Goal: Task Accomplishment & Management: Manage account settings

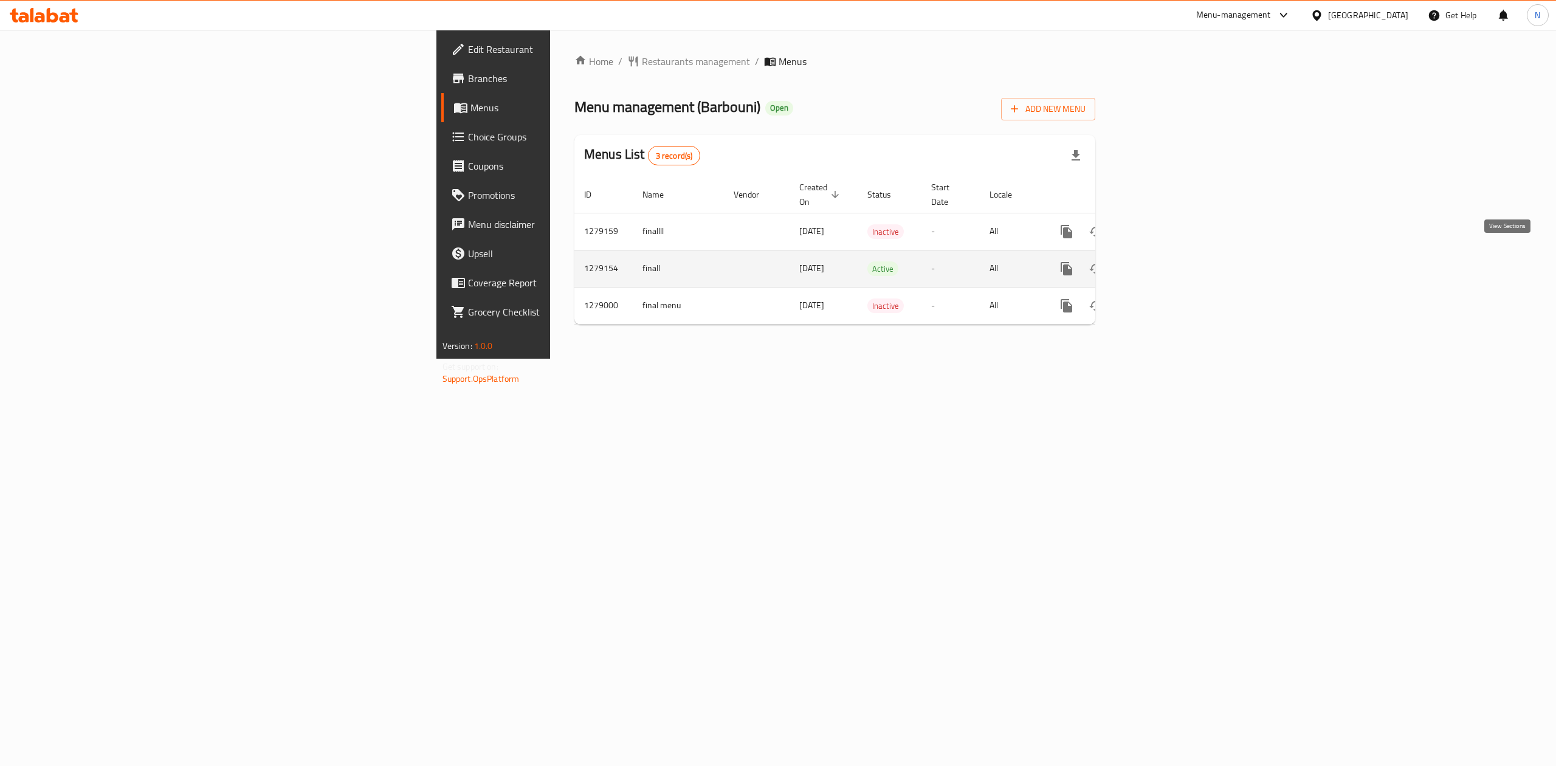
click at [1161, 261] on icon "enhanced table" at bounding box center [1154, 268] width 15 height 15
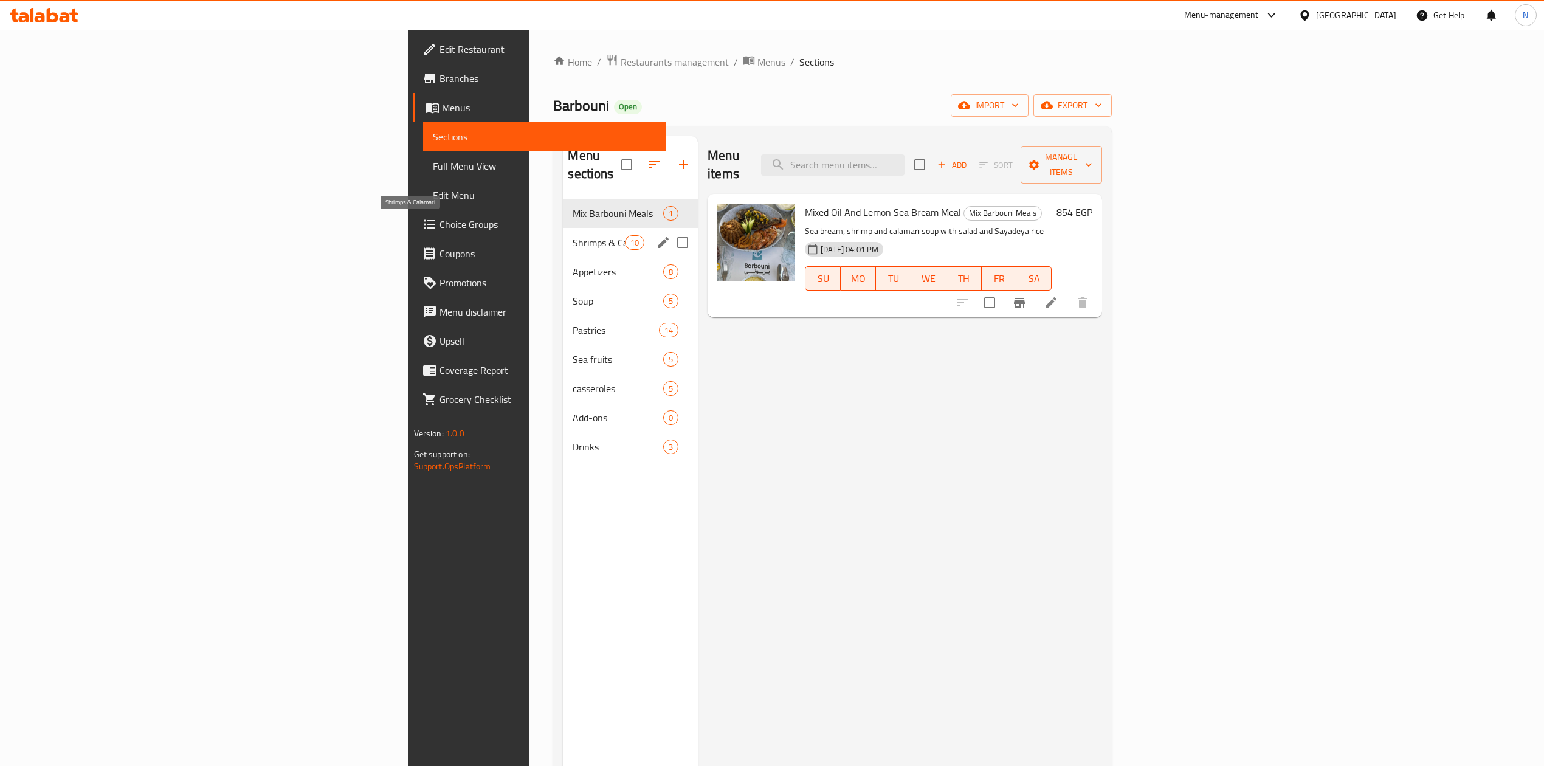
click at [572, 235] on span "Shrimps & Calamari" at bounding box center [598, 242] width 52 height 15
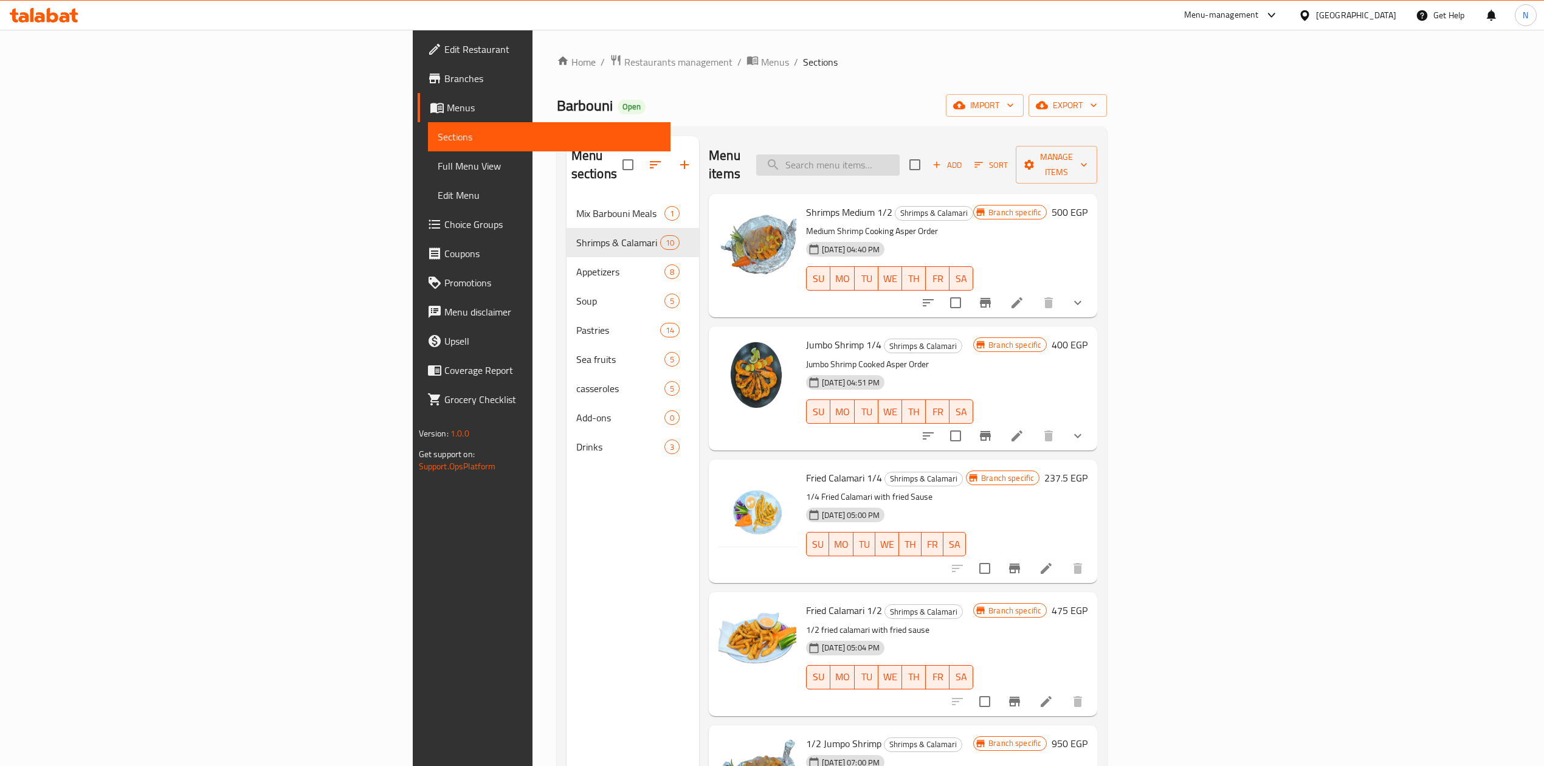
click at [899, 154] on input "search" at bounding box center [827, 164] width 143 height 21
paste input "Fried Calamari 1/4"
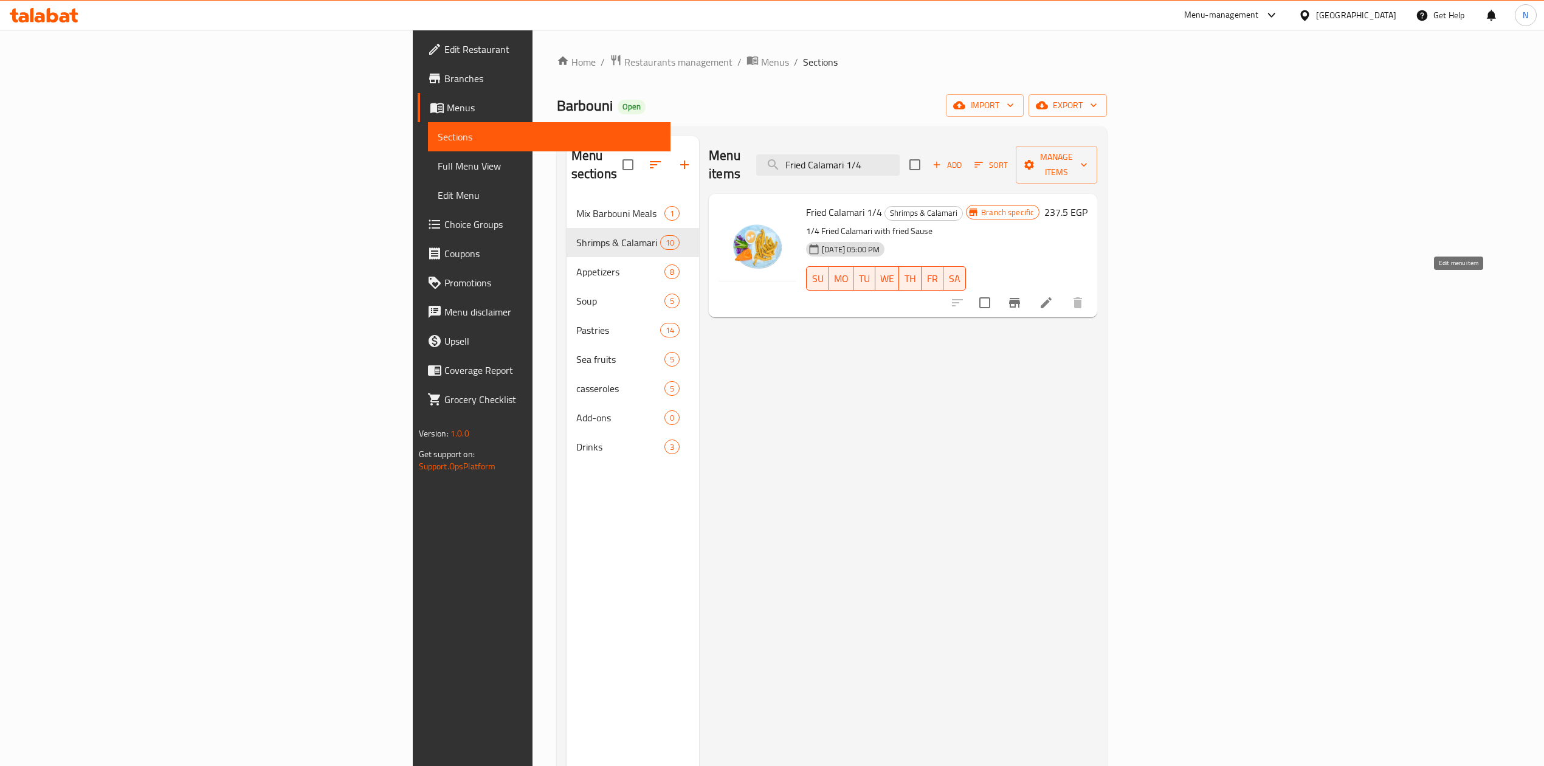
type input "Fried Calamari 1/4"
click at [1053, 295] on icon at bounding box center [1046, 302] width 15 height 15
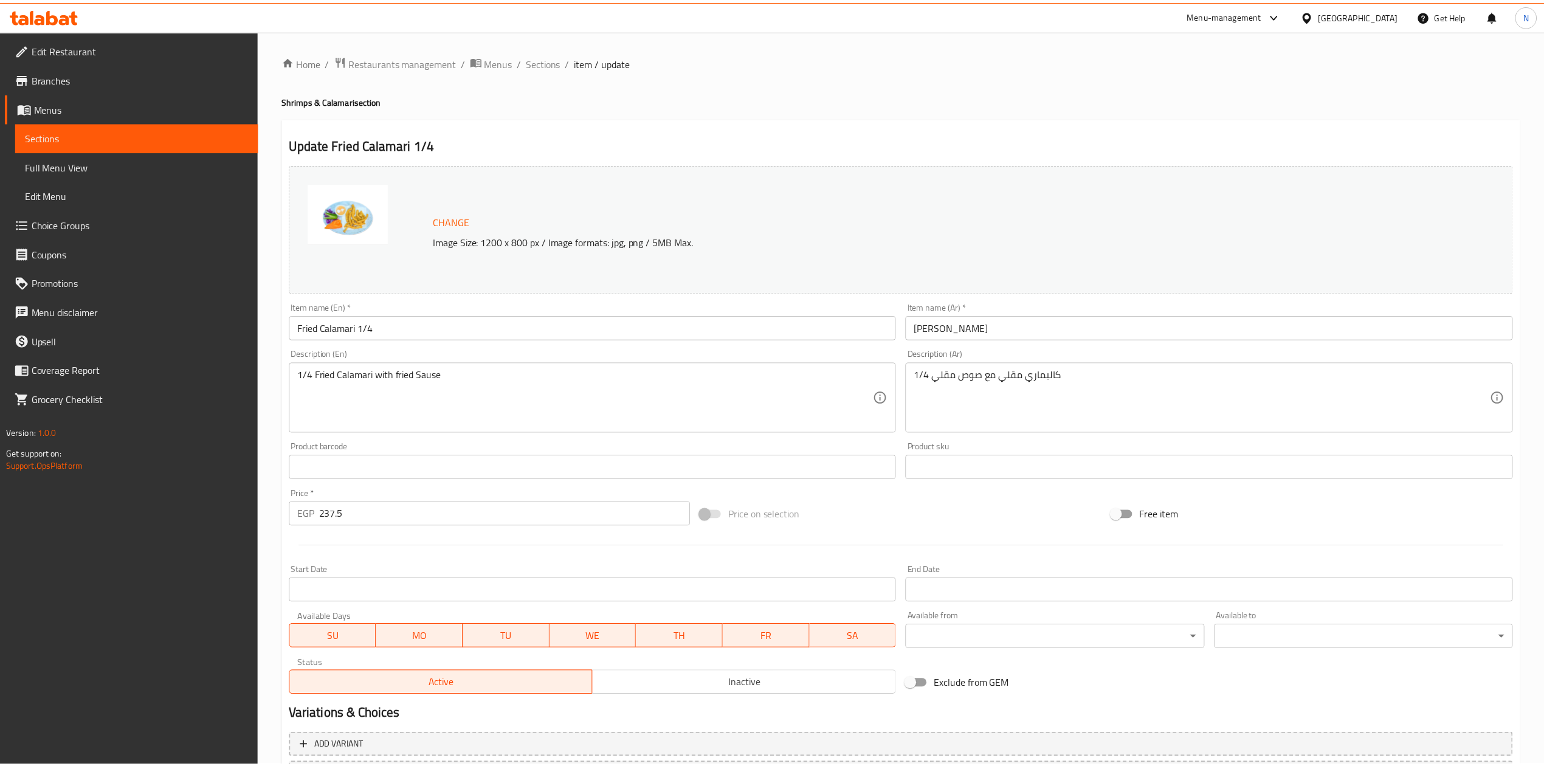
scroll to position [110, 0]
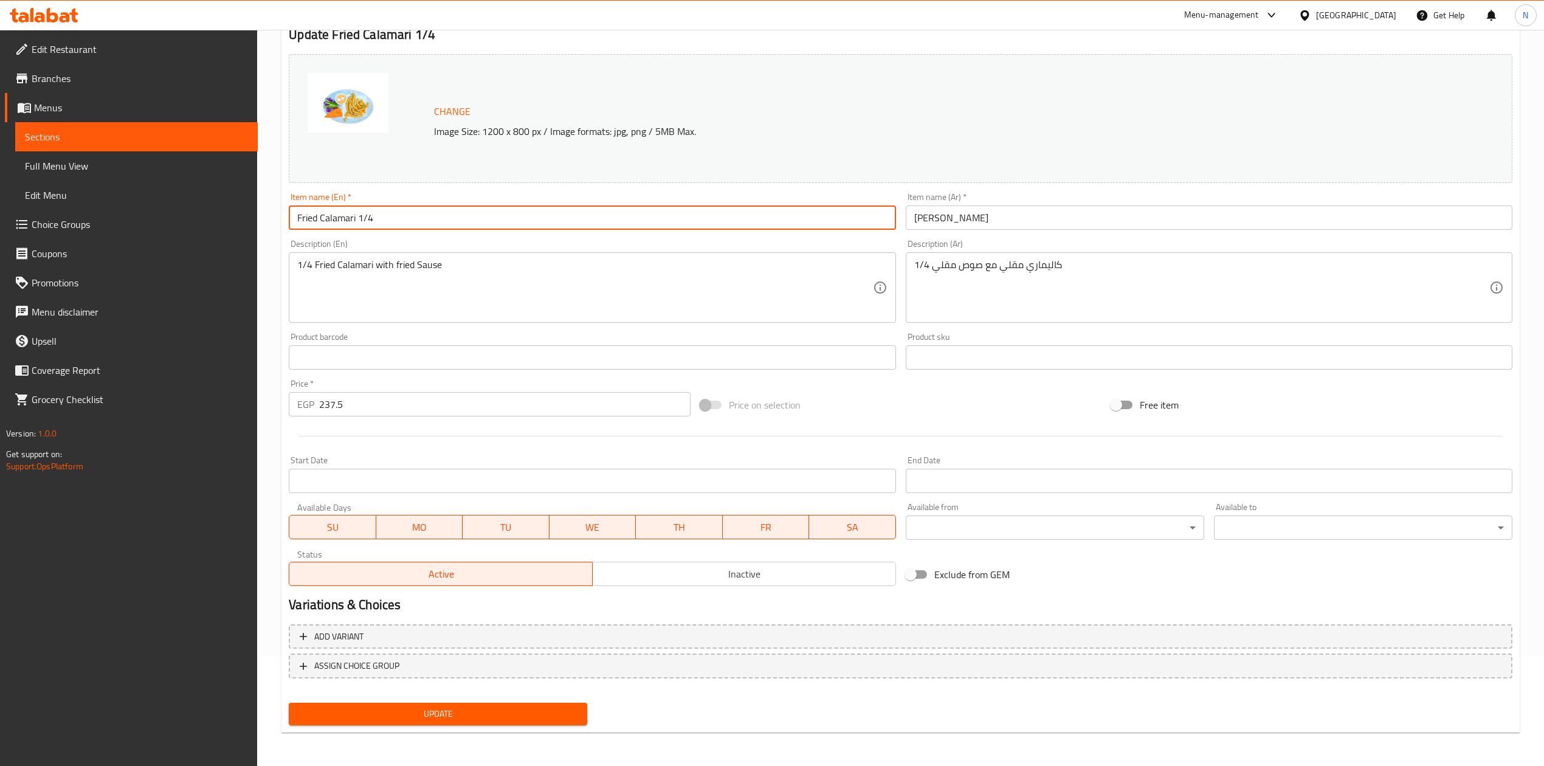
click at [322, 218] on input "Fried Calamari 1/4" at bounding box center [592, 217] width 607 height 24
type input "Calamari 1/4"
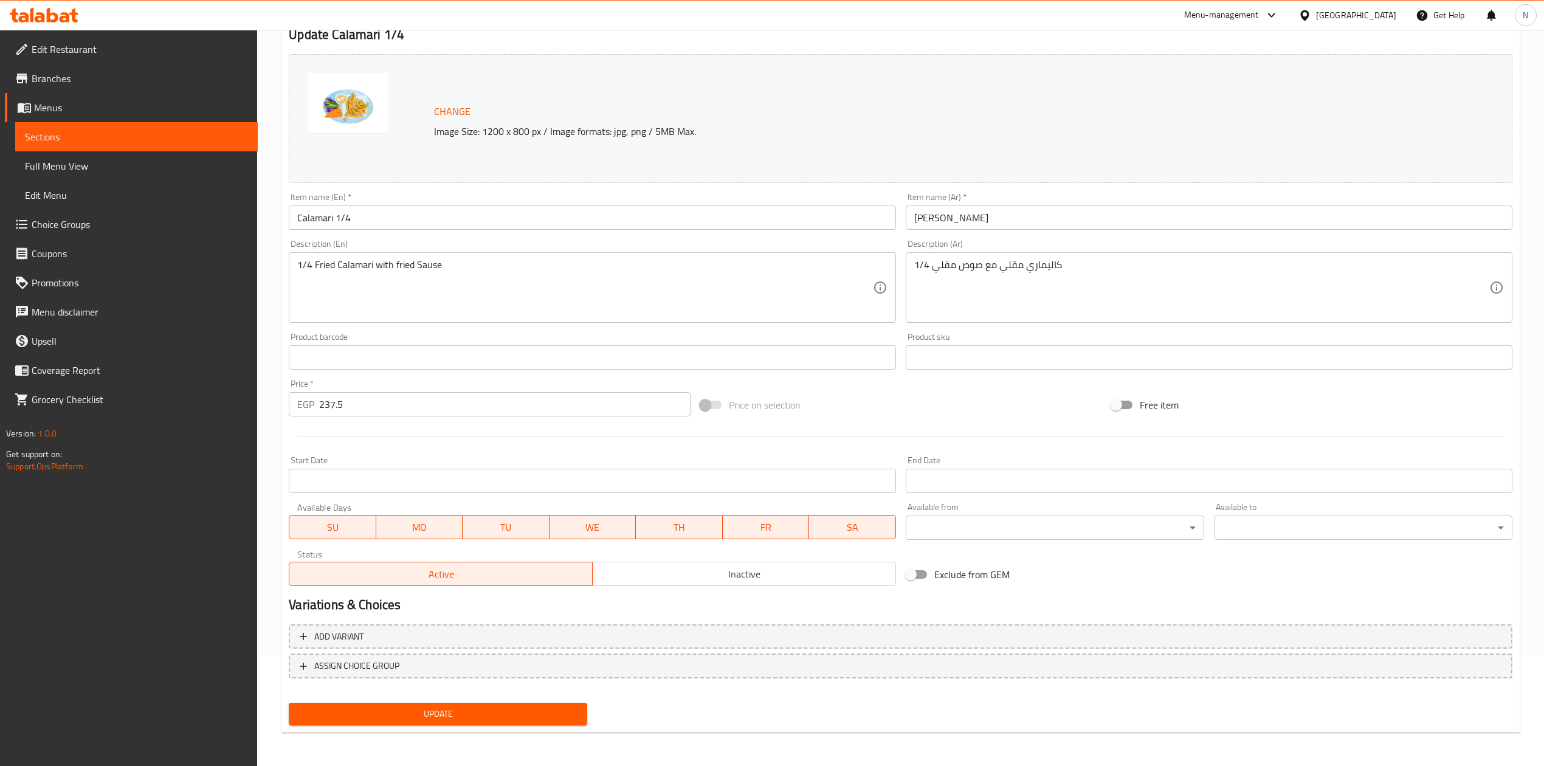
click at [955, 231] on div "Item name (Ar)   * كاليماري مقلي Item name (Ar) *" at bounding box center [1209, 211] width 616 height 47
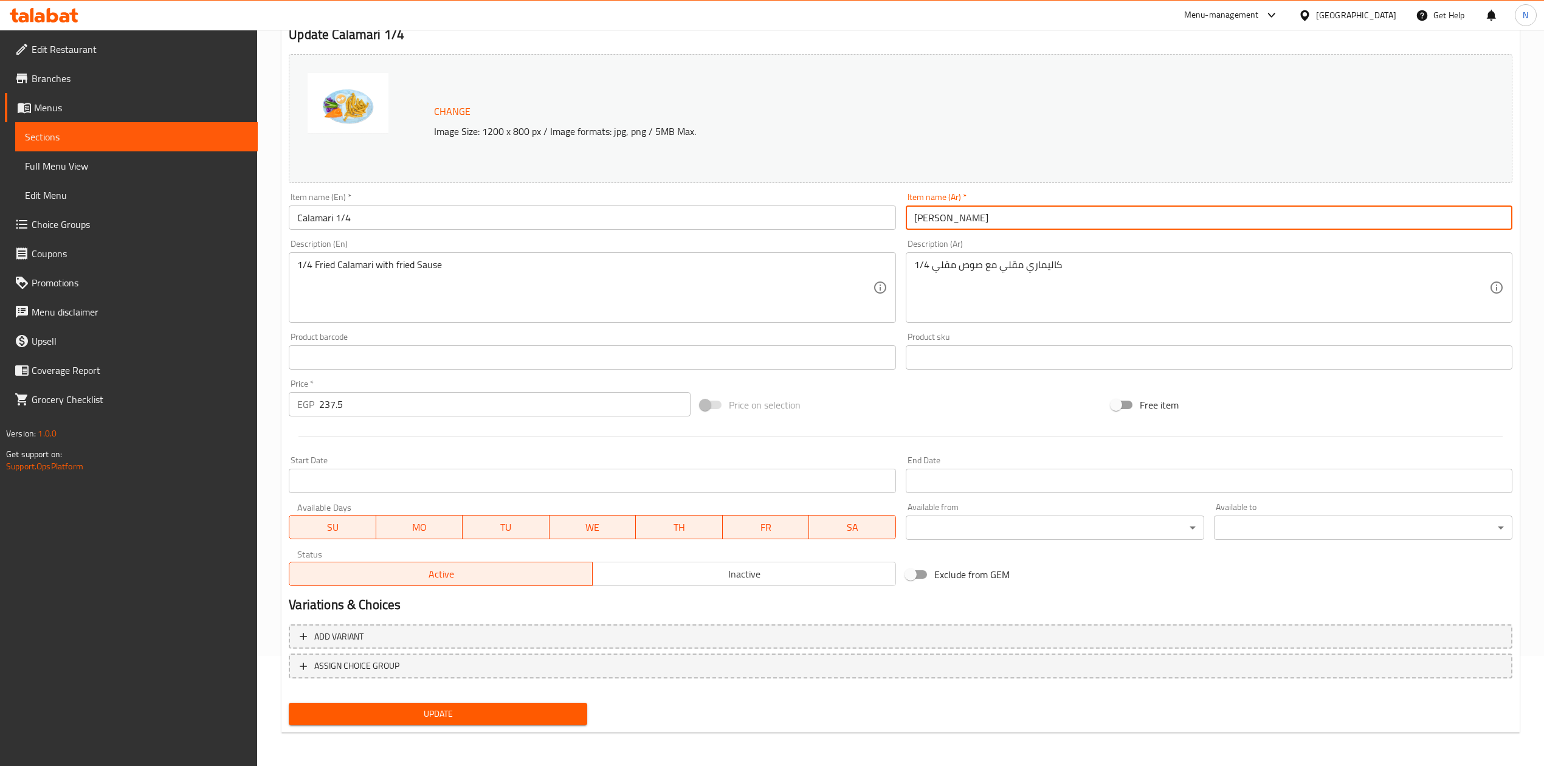
click at [964, 227] on input "كاليماري مقلي" at bounding box center [1209, 217] width 607 height 24
click at [1448, 224] on input "كاليماري مقلي" at bounding box center [1209, 217] width 607 height 24
type input "1/4 [DEMOGRAPHIC_DATA]اليماري"
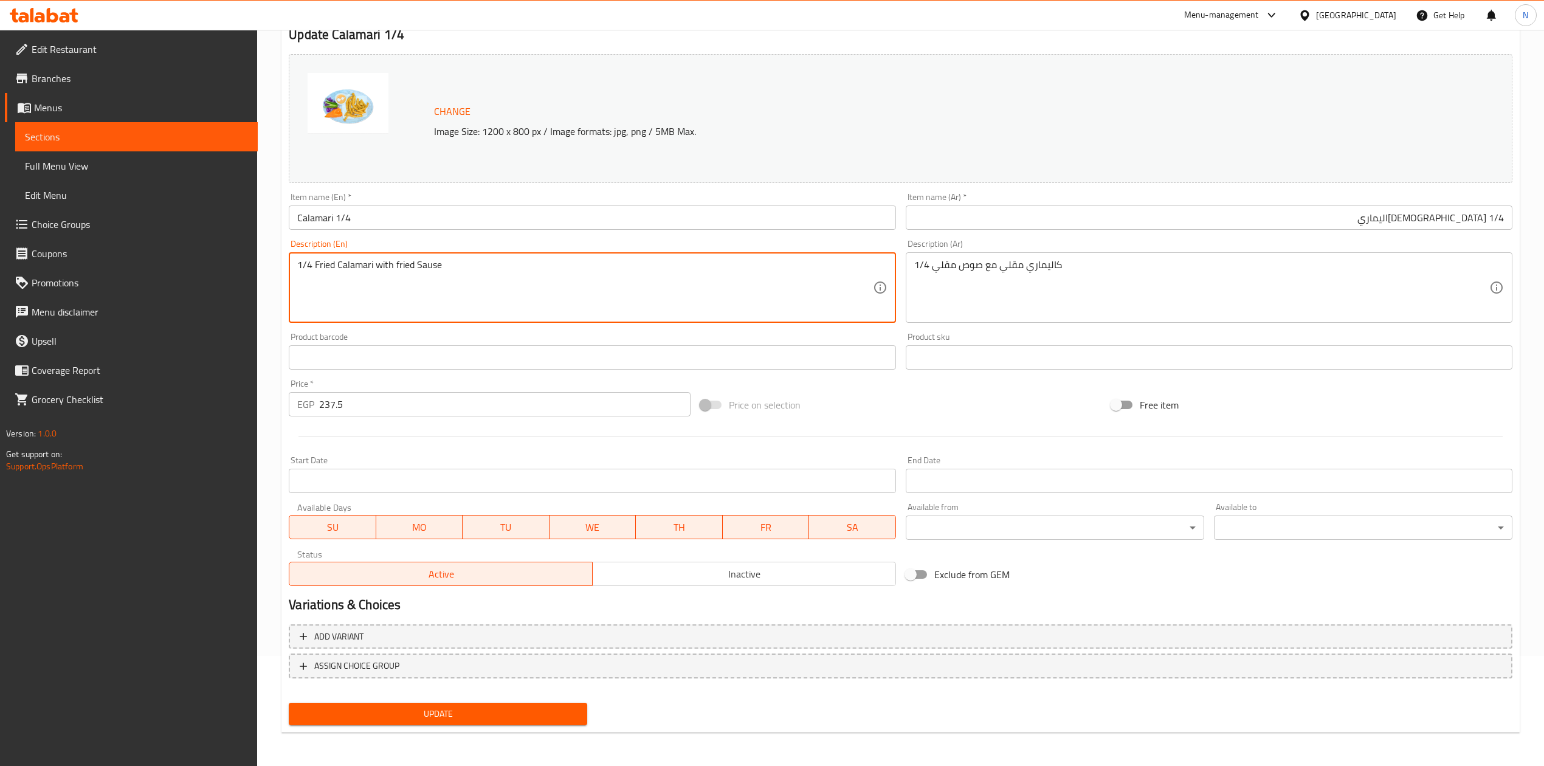
click at [328, 263] on textarea "1/4 Fried Calamari with fried Sause" at bounding box center [584, 288] width 575 height 58
type textarea "1/4 Calamari with fried Sause"
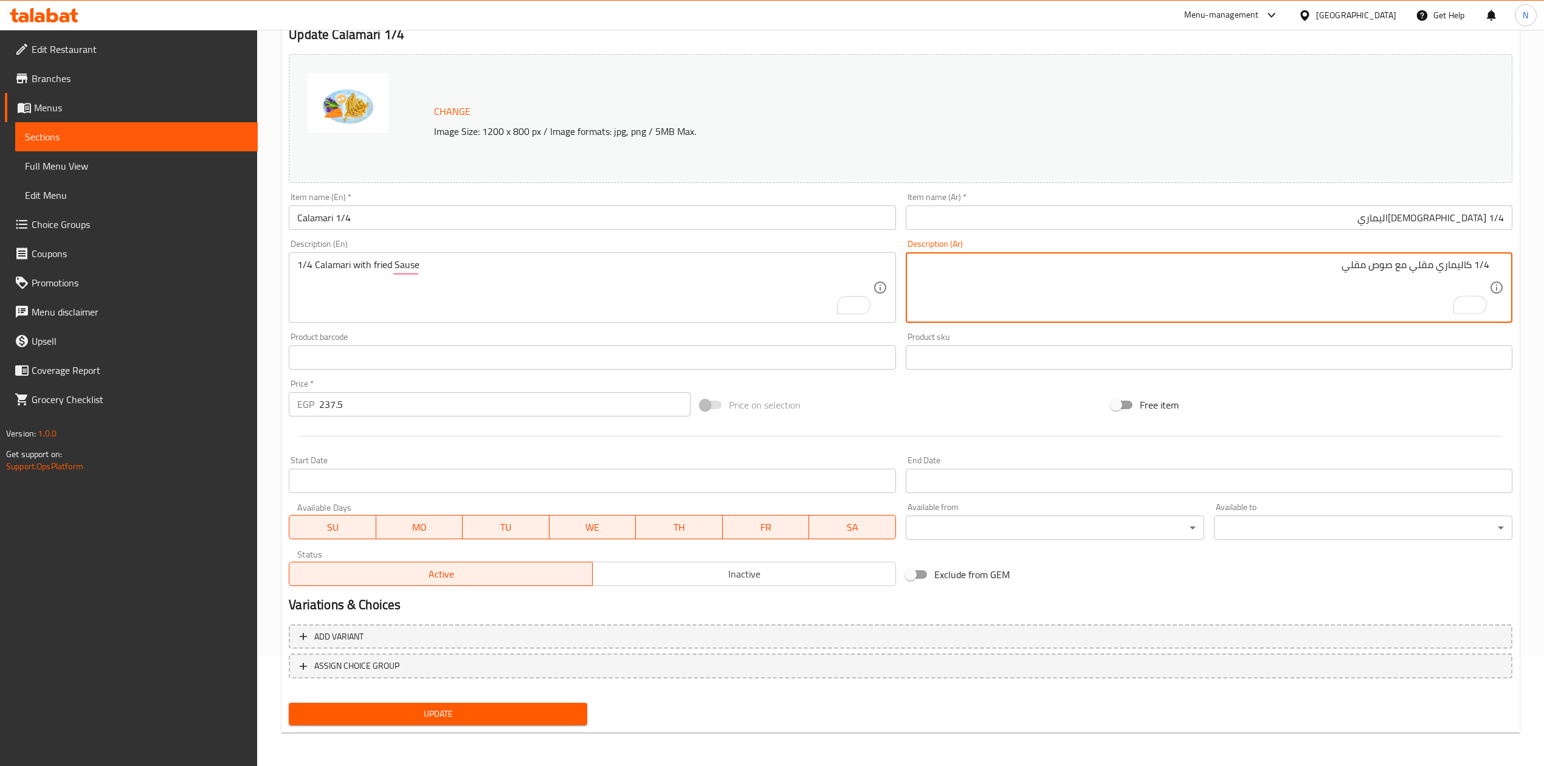
click at [1416, 272] on textarea "1/4 كاليماري مقلي مع صوص مقلي" at bounding box center [1201, 288] width 575 height 58
drag, startPoint x: 1318, startPoint y: 270, endPoint x: 1417, endPoint y: 275, distance: 99.2
click at [1417, 275] on textarea "1/4 كاليماري مع اختيارك من طريقة الطهي مع صوص مقلي" at bounding box center [1201, 288] width 575 height 58
click at [1439, 270] on textarea "1/4 كاليماري مع اختيارك من طريقة الطهي مع صوص مقلي" at bounding box center [1201, 288] width 575 height 58
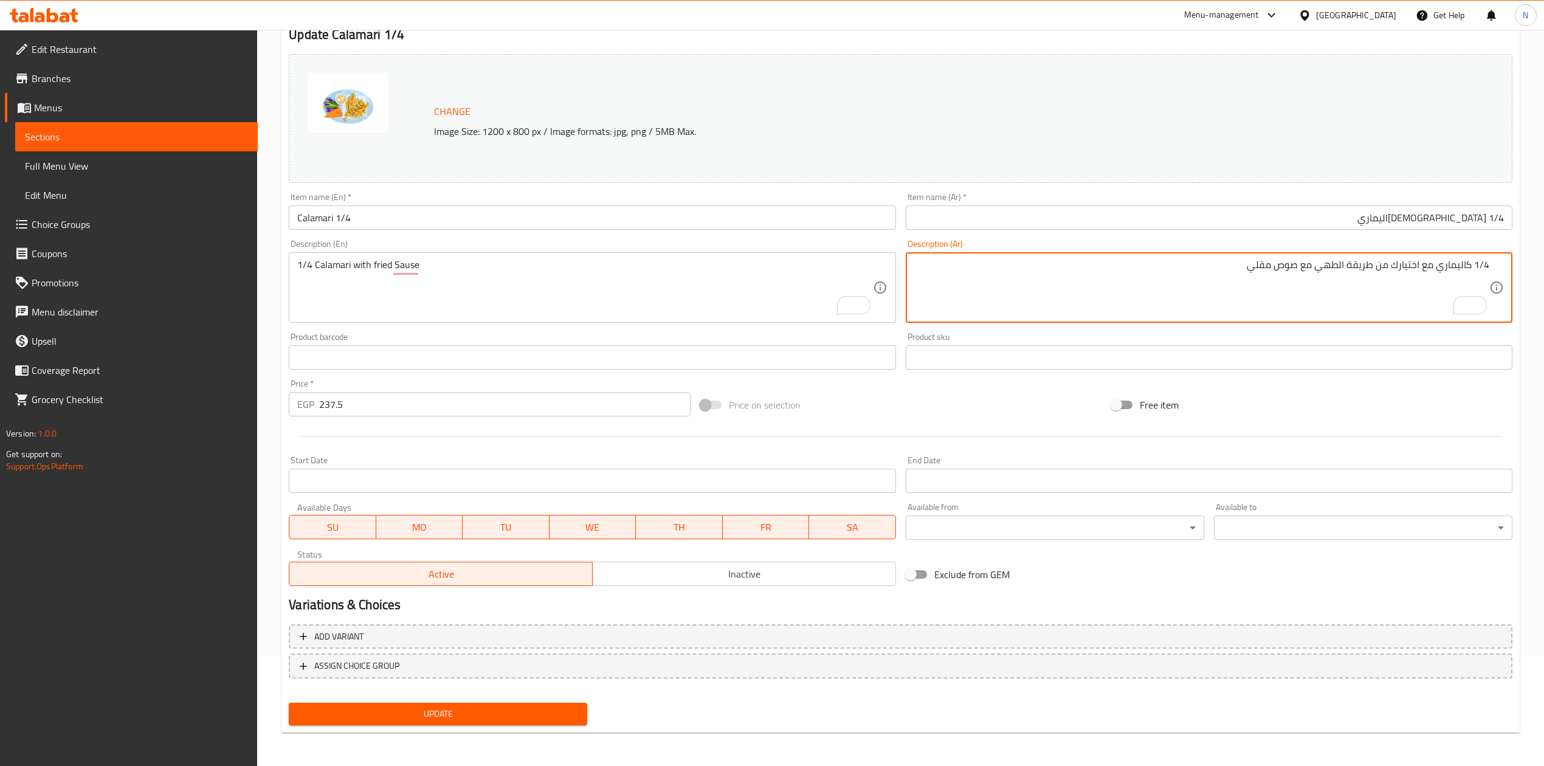
type textarea "1/4 كاليماري مع اختيارك من طريقة الطهي مع صوص مقلي"
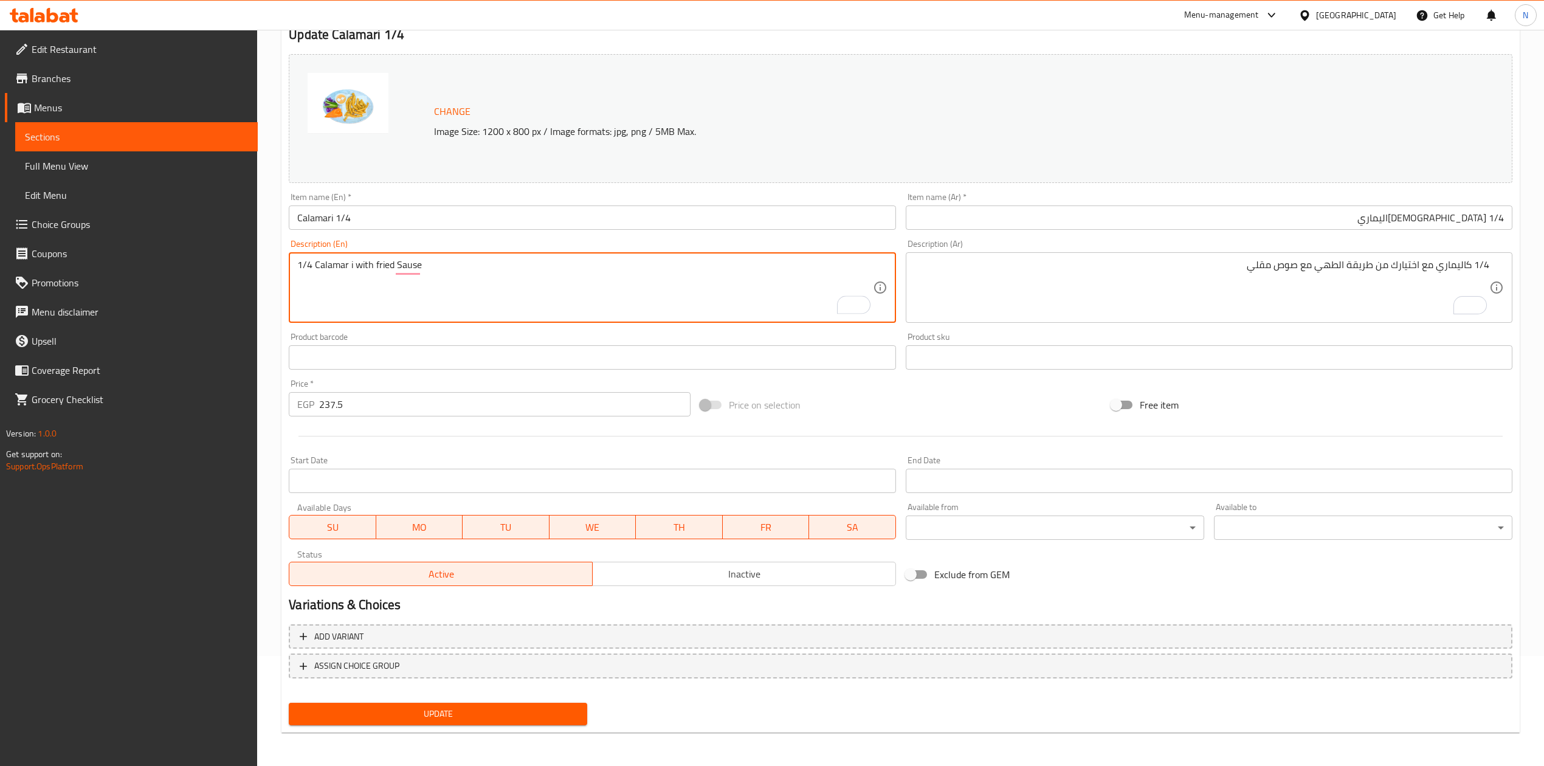
paste textarea "With your choice of cooking method"
click at [349, 263] on textarea "1/4 Calamar With your choice of cooking methodi with fried Sause" at bounding box center [584, 288] width 575 height 58
click at [389, 282] on textarea "1/4 Calamar with your choice of cooking methodi with fried Sause" at bounding box center [584, 288] width 575 height 58
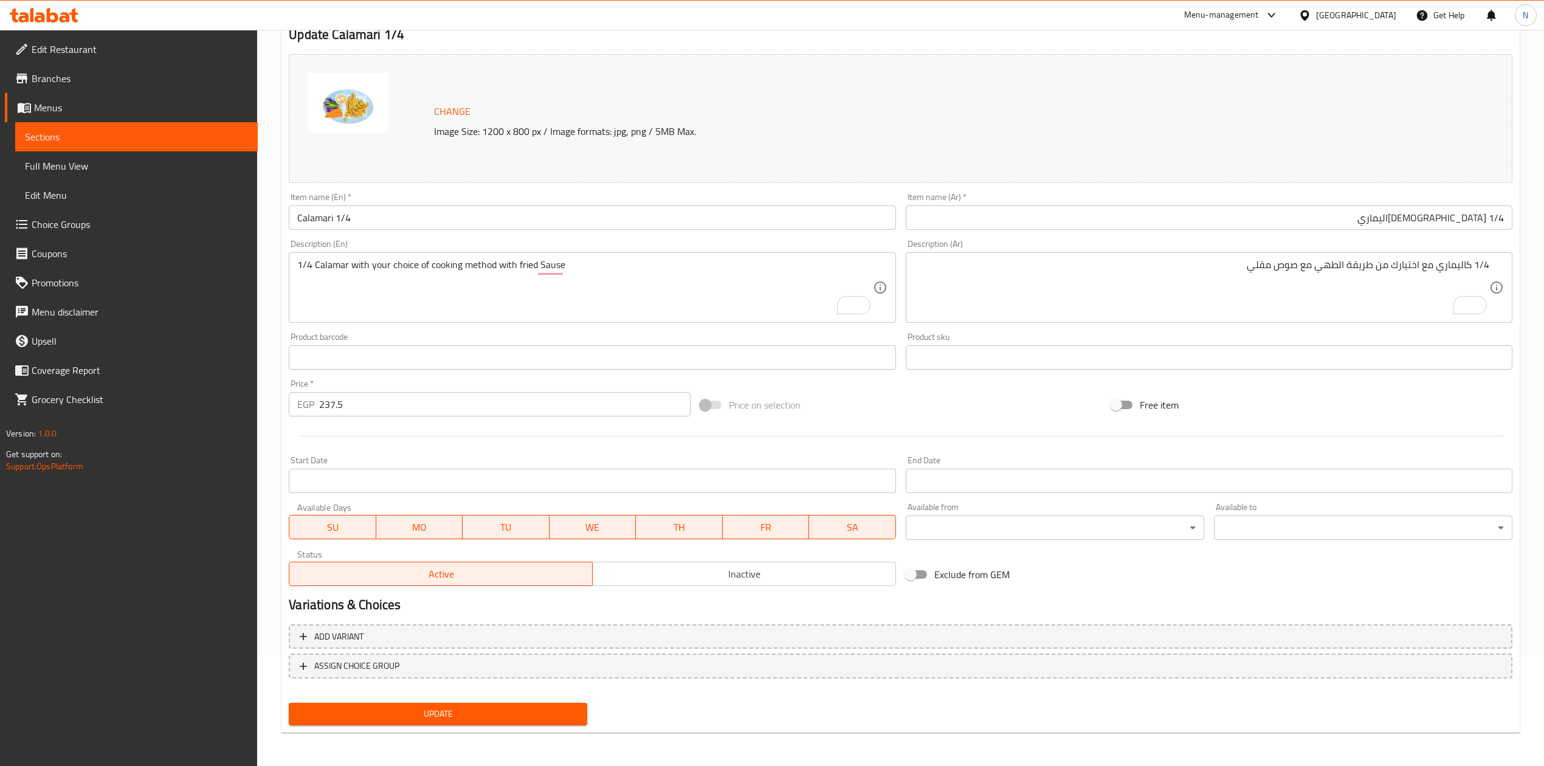
click at [575, 258] on div "1/4 Calamar with your choice of cooking method with fried Sause Description (En)" at bounding box center [592, 287] width 607 height 70
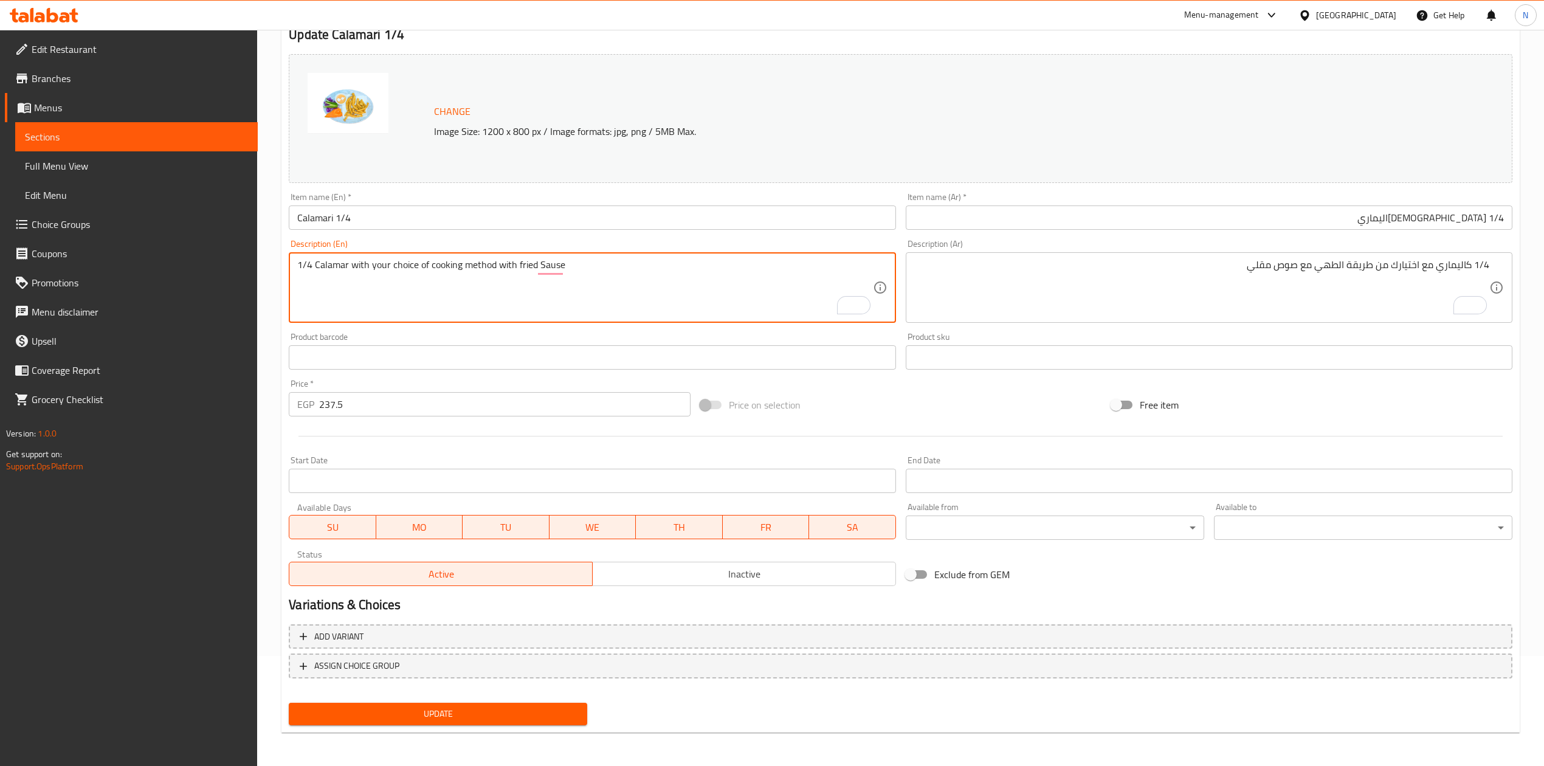
click at [572, 266] on textarea "1/4 Calamar with your choice of cooking method with fried Sause" at bounding box center [584, 288] width 575 height 58
type textarea "1/4 Calamar with your choice of cooking method with fried Sause."
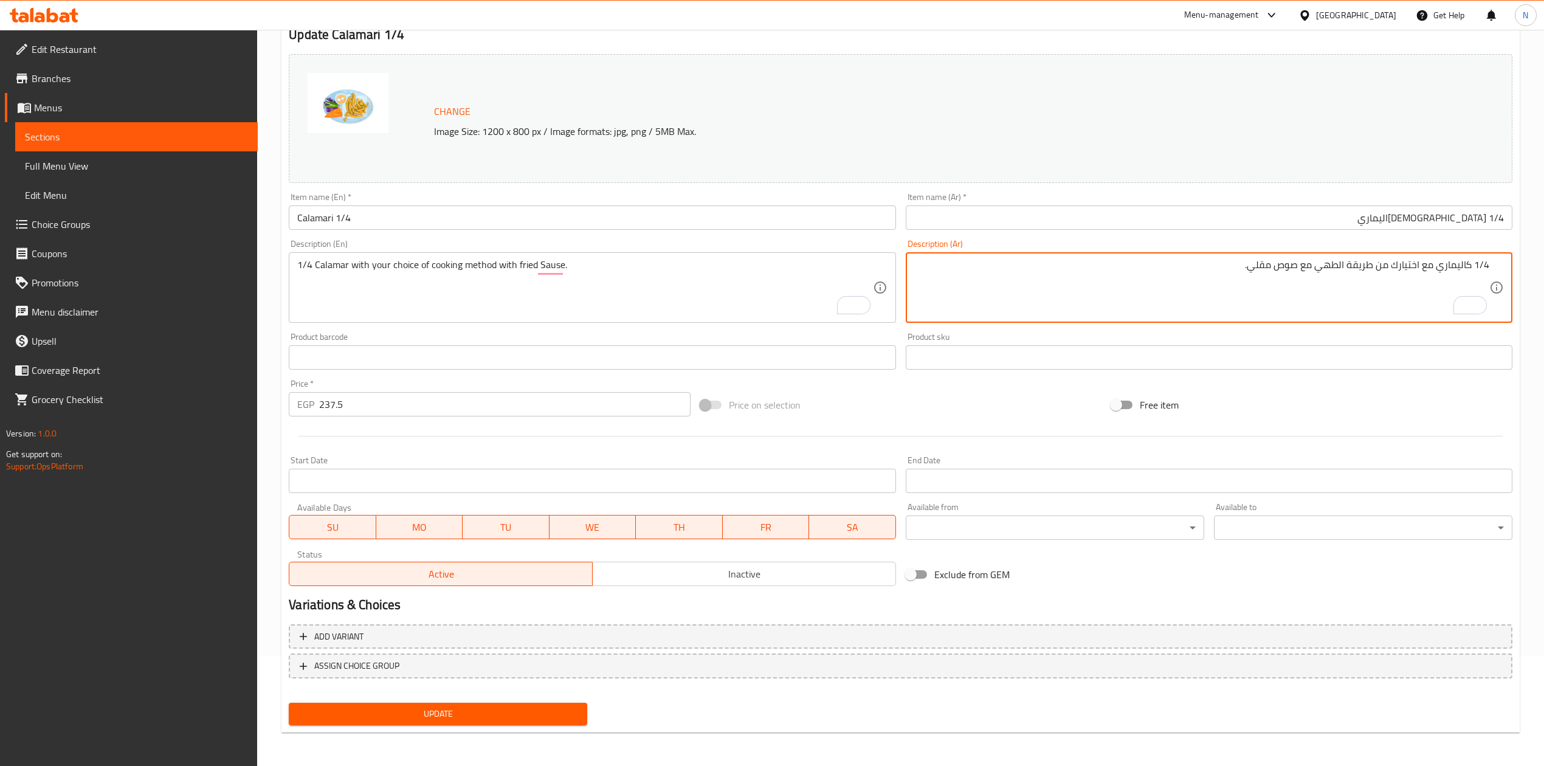
type textarea "1/4 كاليماري مع اختيارك من طريقة الطهي مع صوص مقلي."
click at [501, 710] on span "Update" at bounding box center [437, 713] width 279 height 15
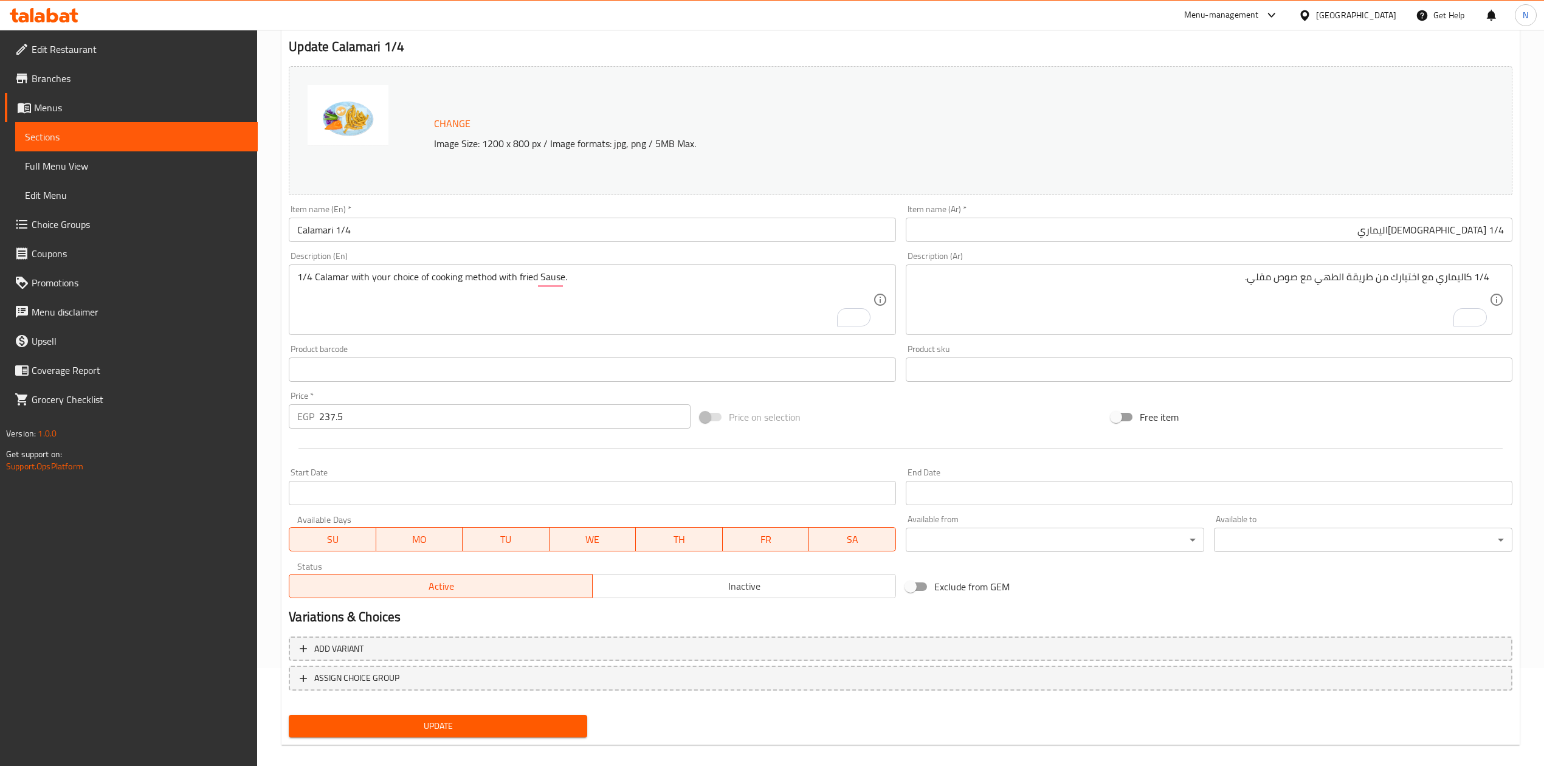
scroll to position [0, 0]
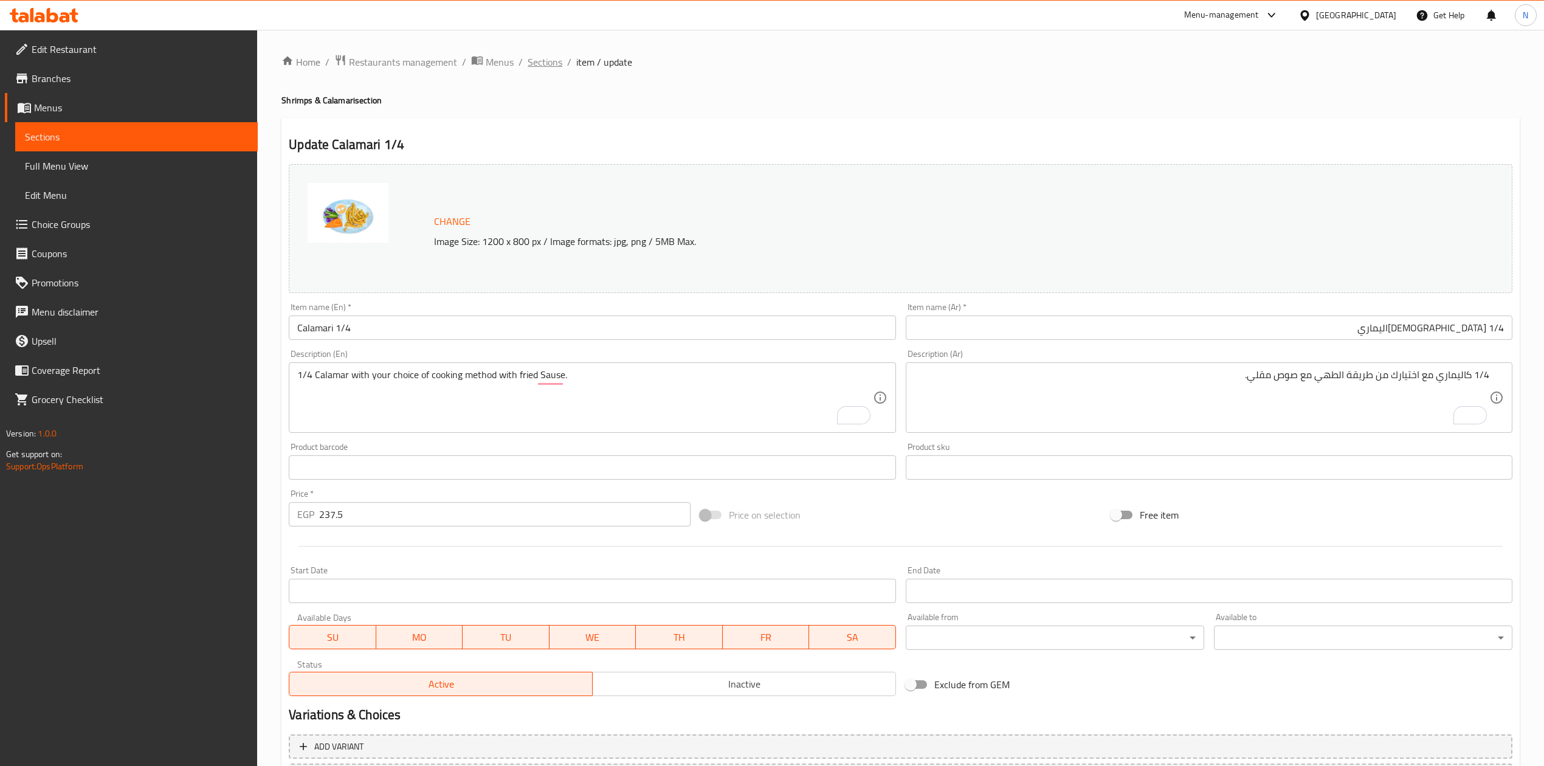
click at [536, 57] on span "Sections" at bounding box center [545, 62] width 35 height 15
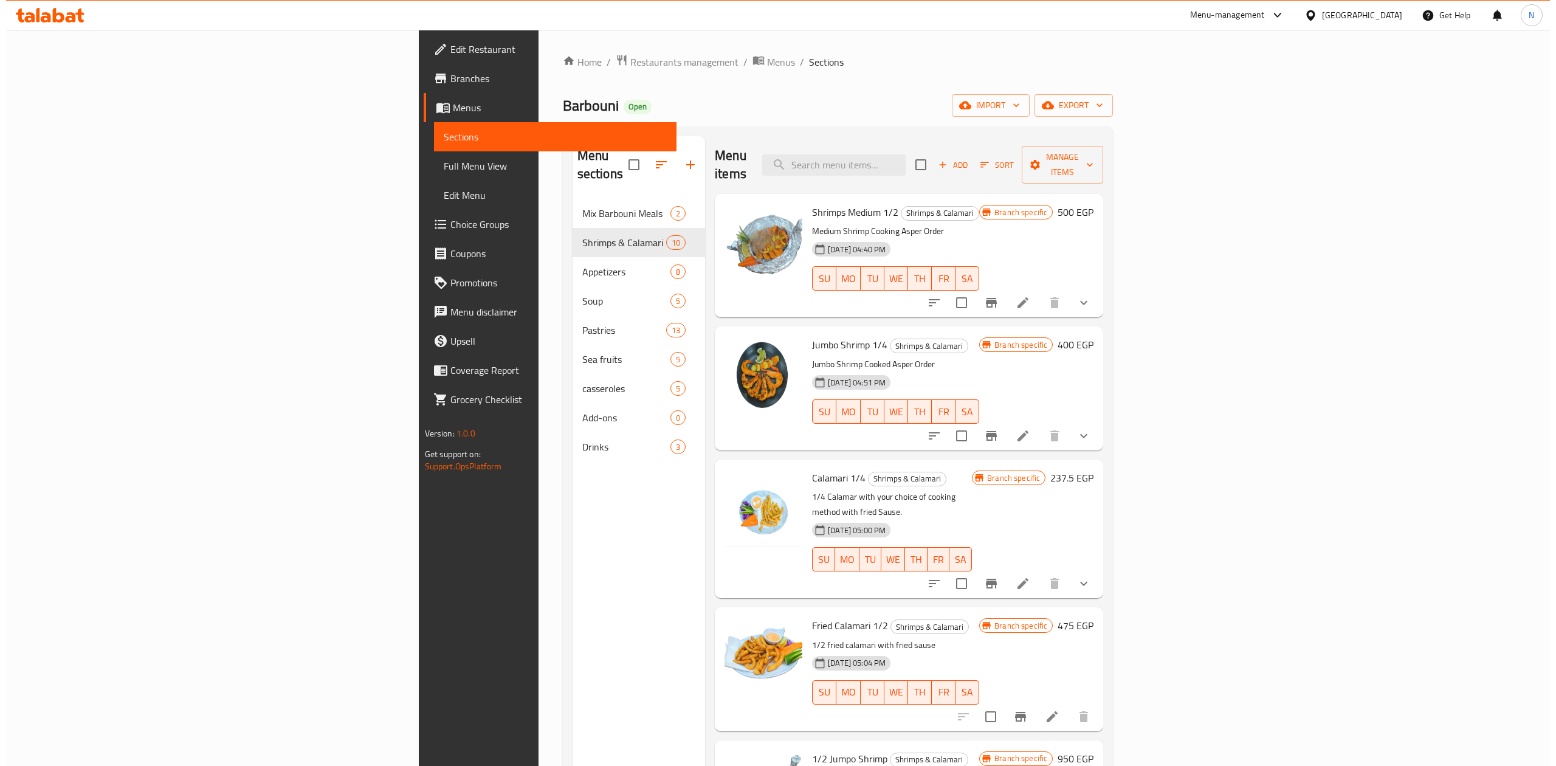
scroll to position [243, 0]
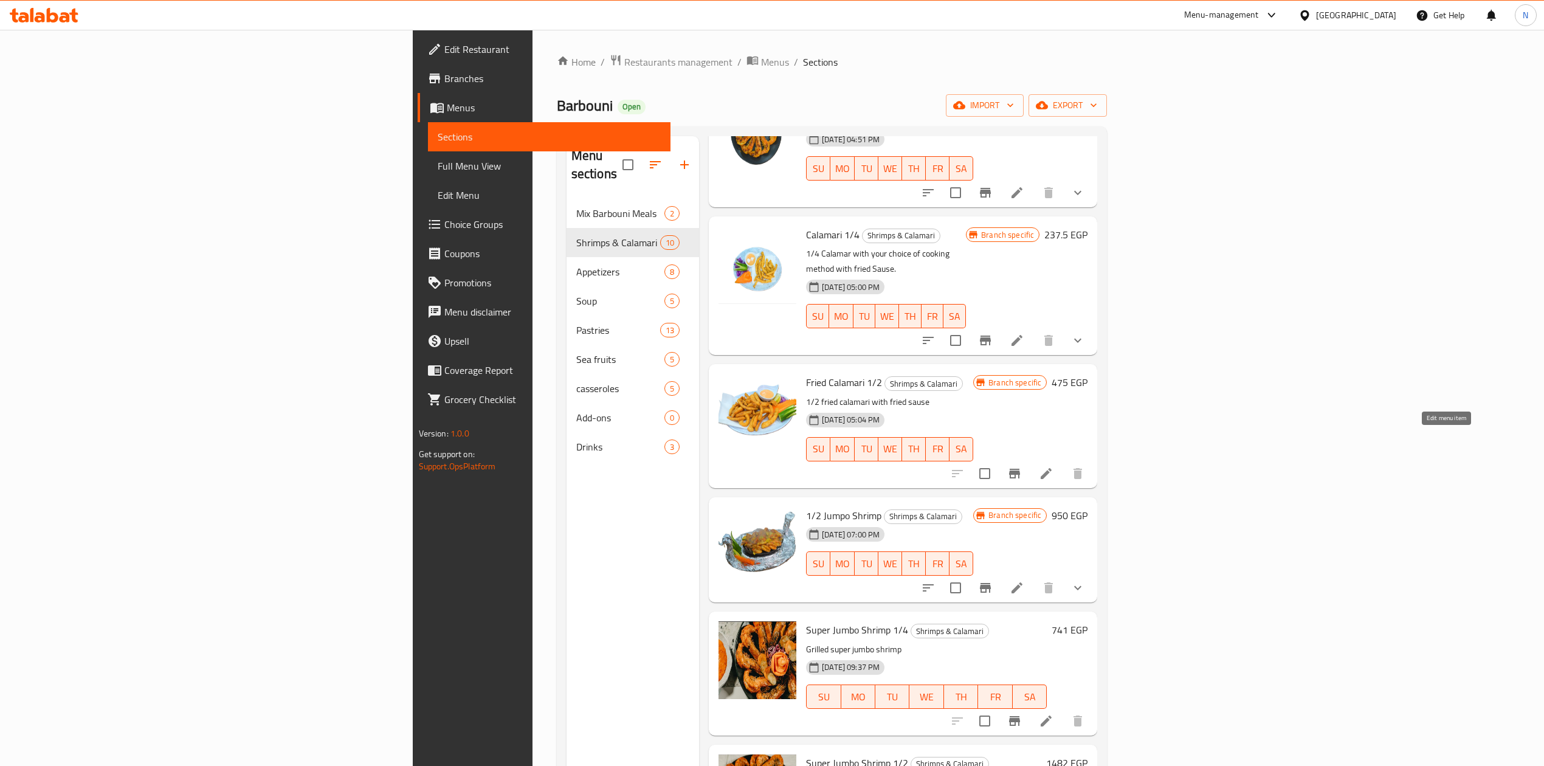
click at [1053, 466] on icon at bounding box center [1046, 473] width 15 height 15
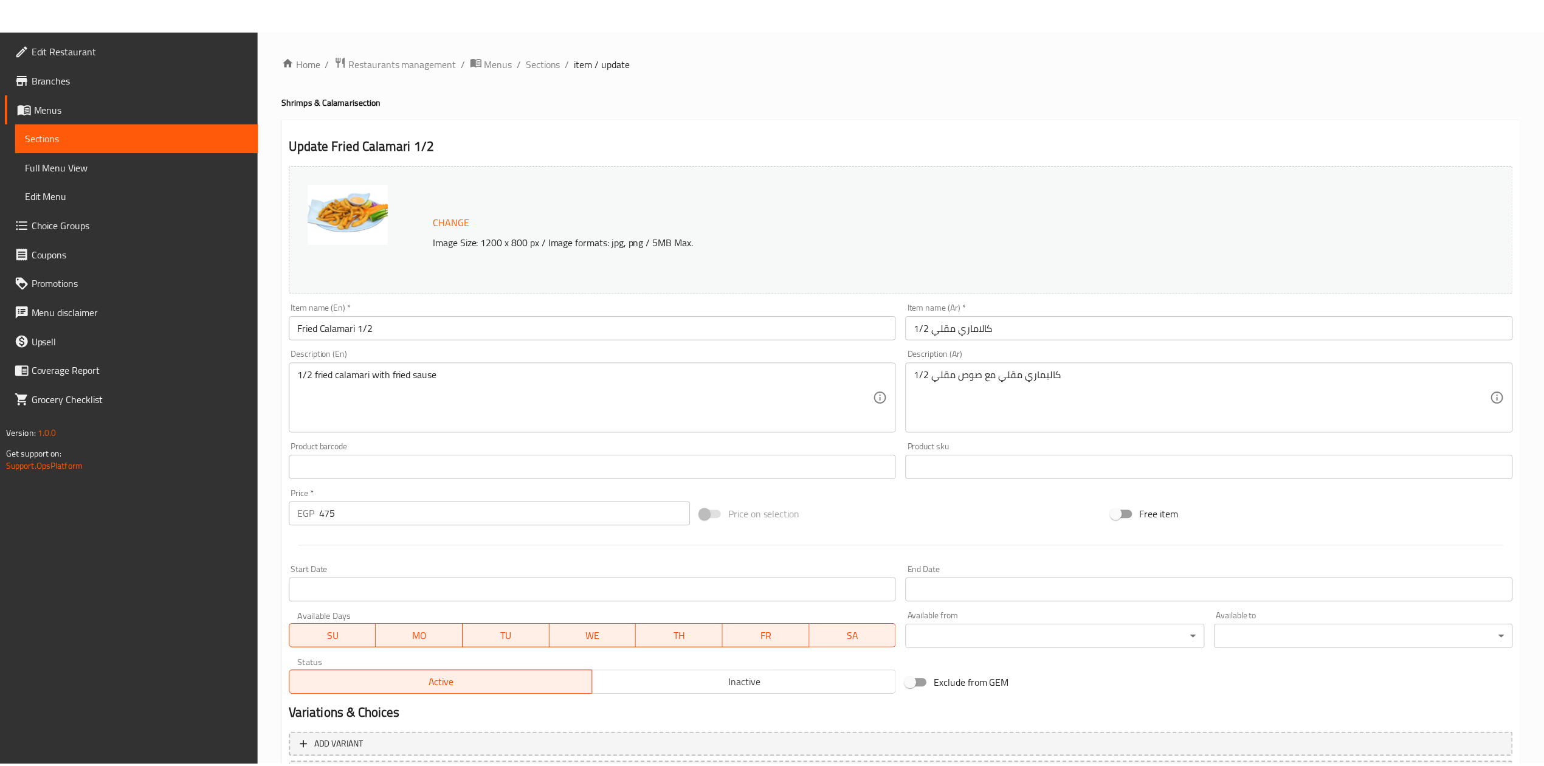
scroll to position [110, 0]
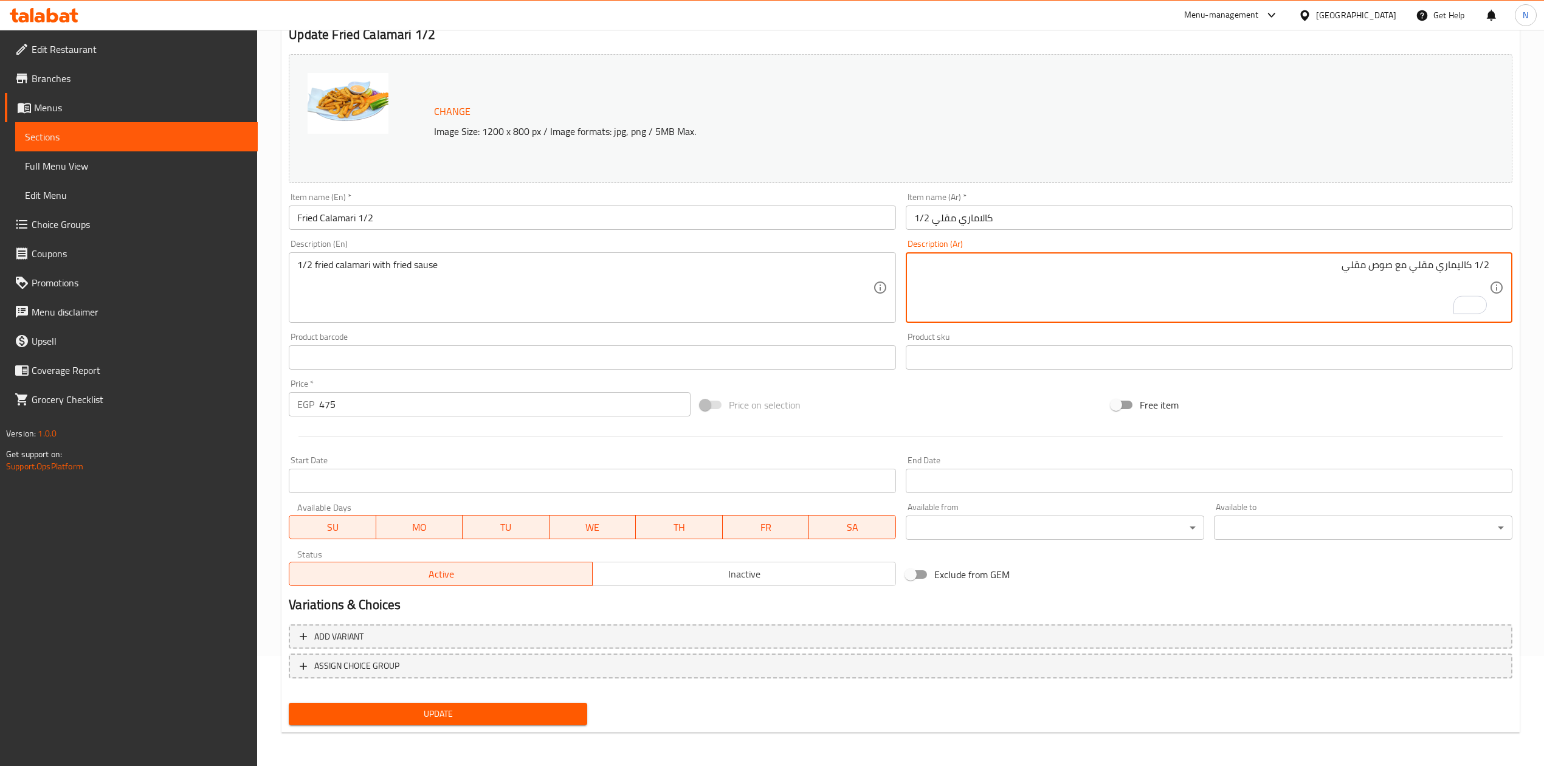
click at [1426, 270] on textarea "1/2 كاليماري مقلي مع صوص مقلي" at bounding box center [1201, 288] width 575 height 58
paste textarea "ع اختيارك من طريقة الطهي"
type textarea "1/2 كاليماري مع اختيارك من طريقة الطهي مع صوص مقلي"
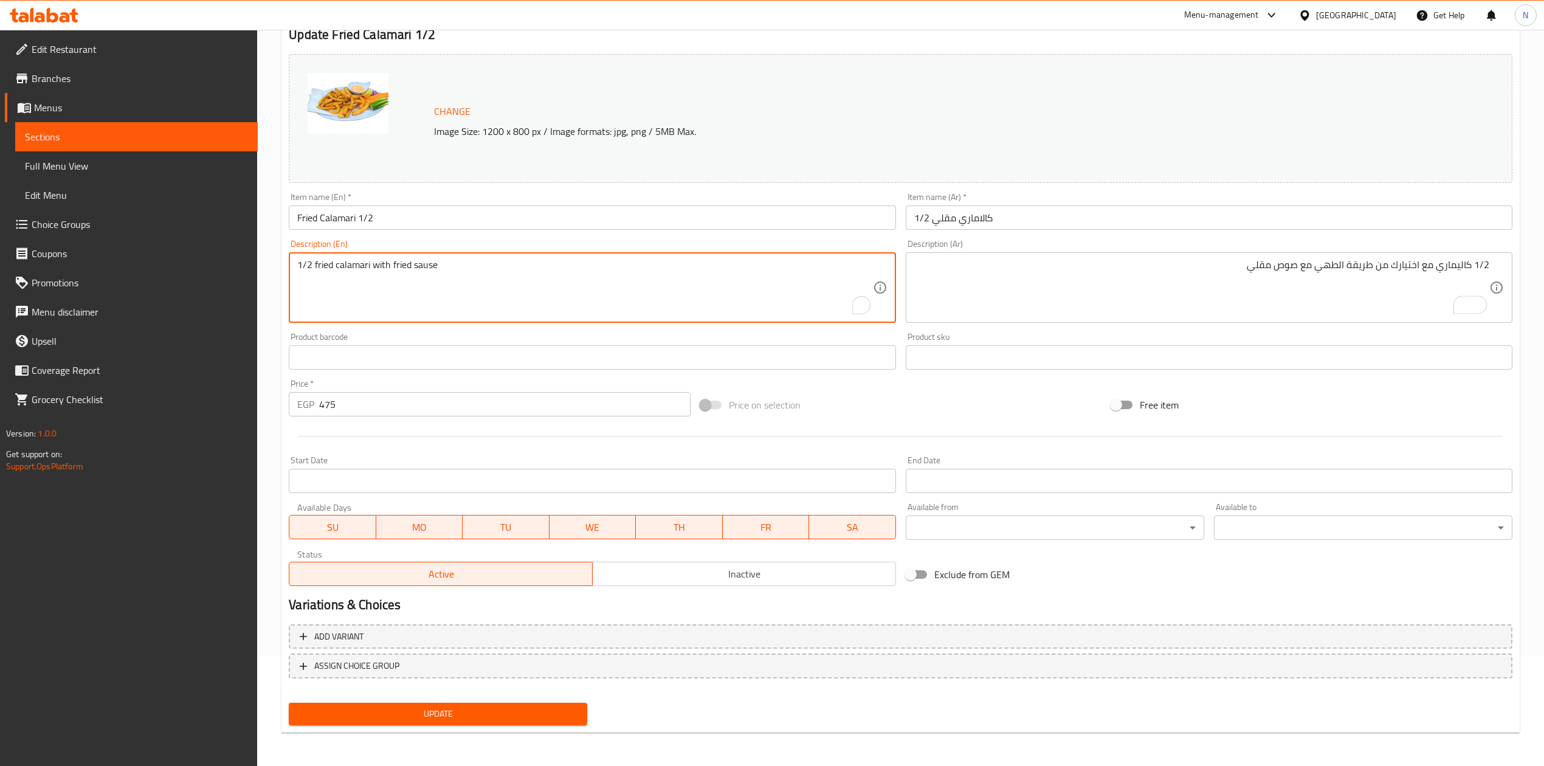
click at [321, 264] on textarea "1/2 fried calamari with fried sause" at bounding box center [584, 288] width 575 height 58
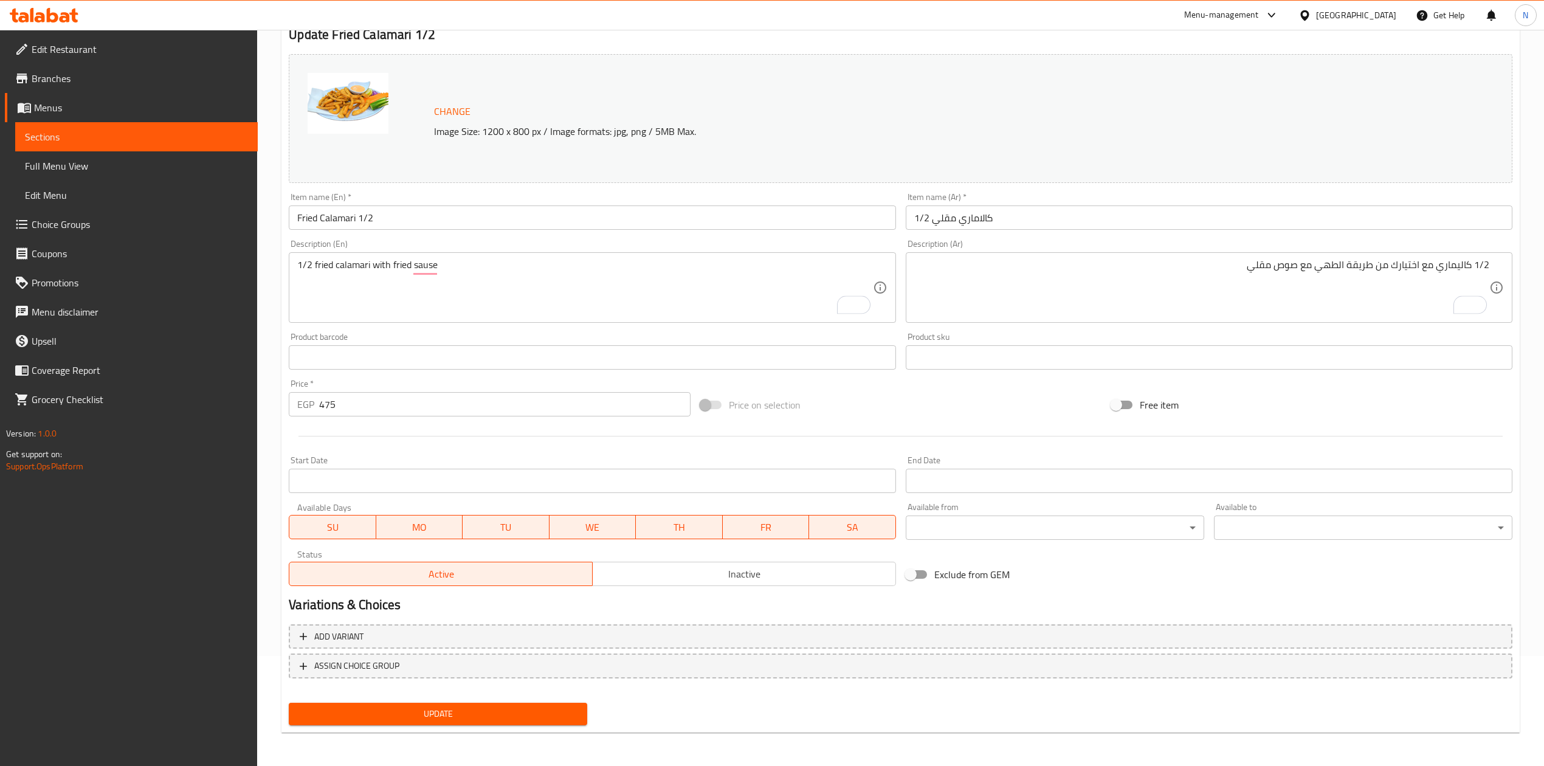
click at [326, 266] on textarea "1/2 fried calamari with fried sause" at bounding box center [584, 288] width 575 height 58
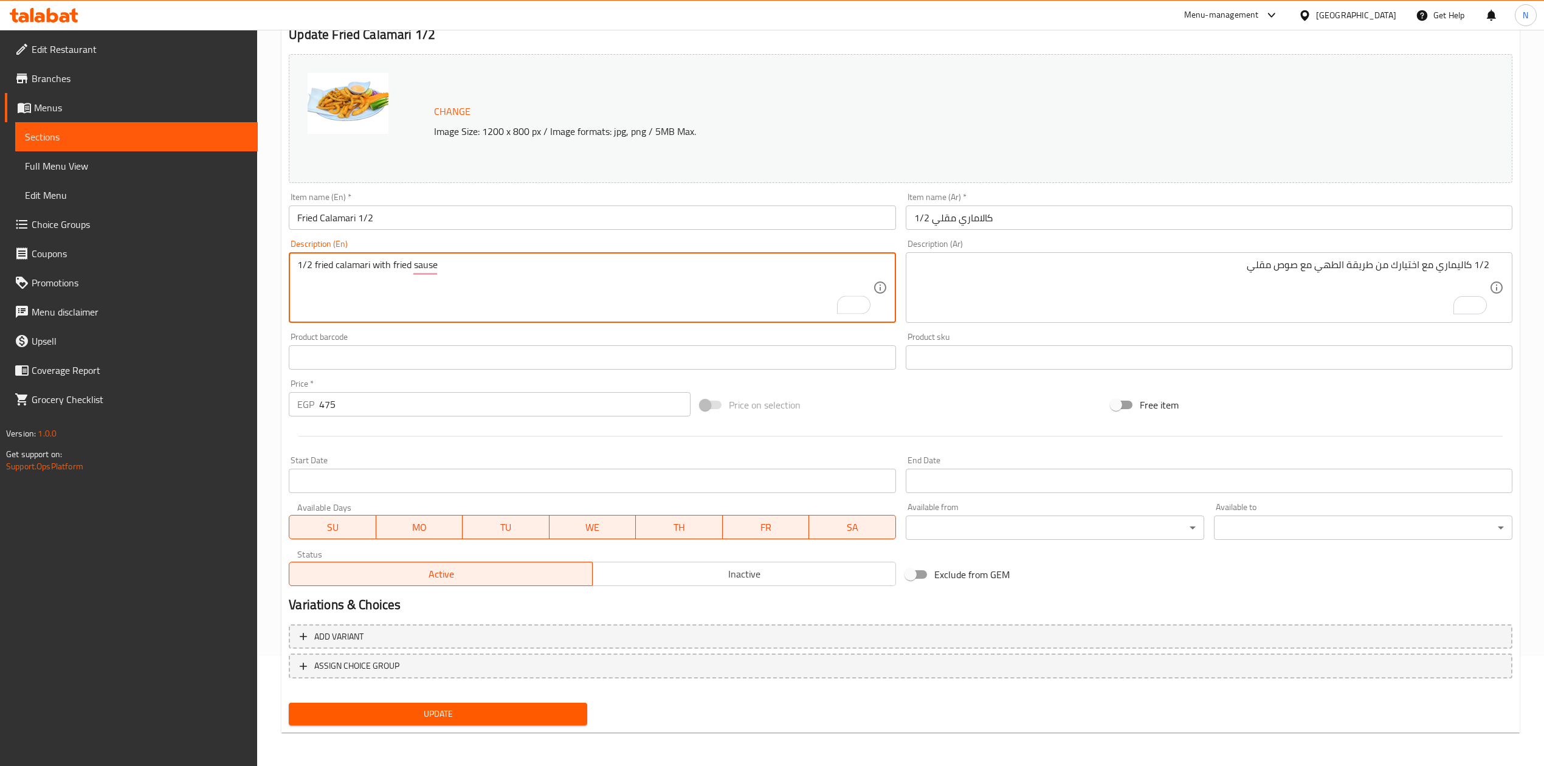
click at [327, 265] on textarea "1/2 fried calamari with fried sause" at bounding box center [584, 288] width 575 height 58
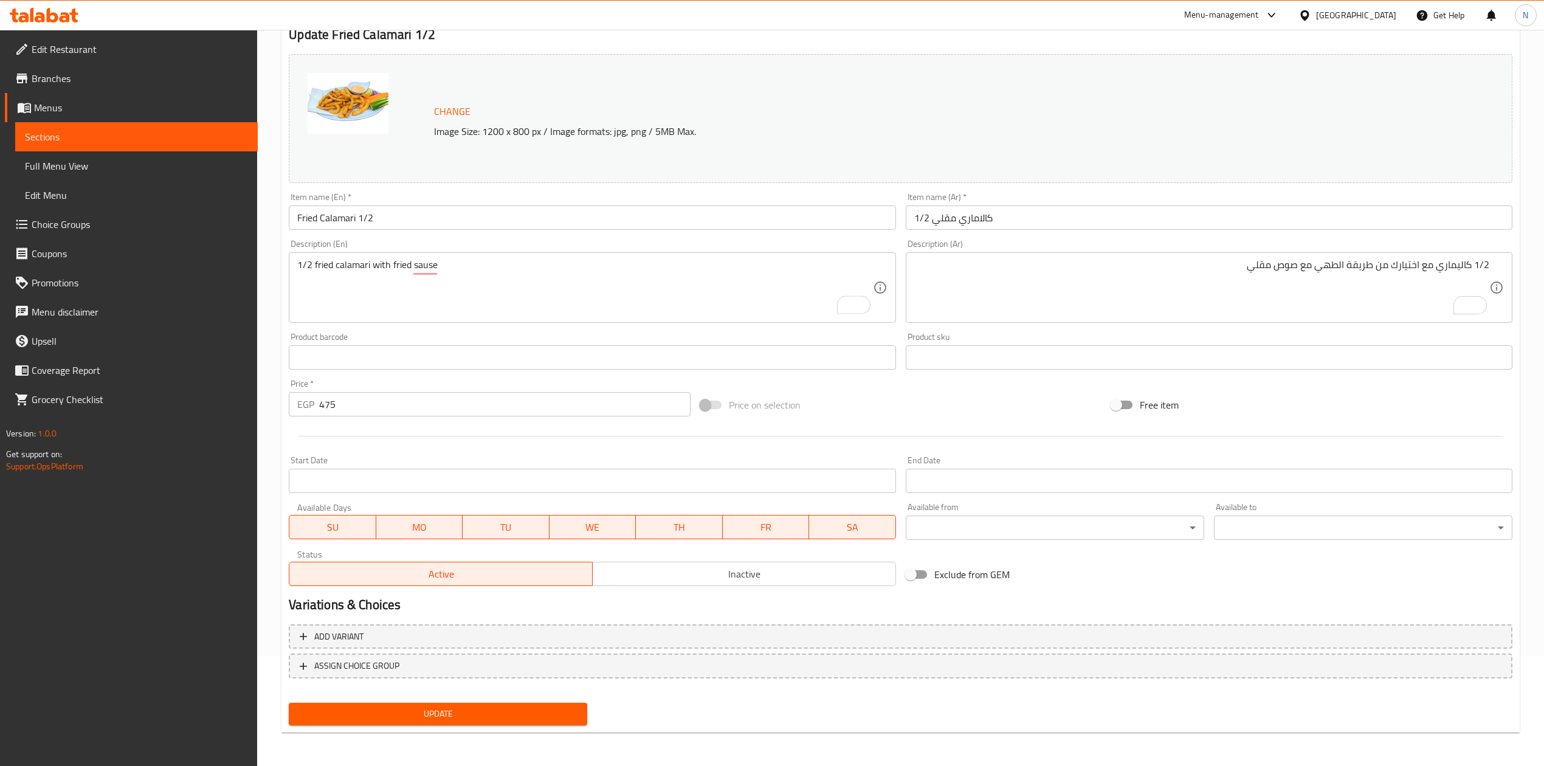
click at [326, 265] on textarea "1/2 fried calamari with fried sause" at bounding box center [584, 288] width 575 height 58
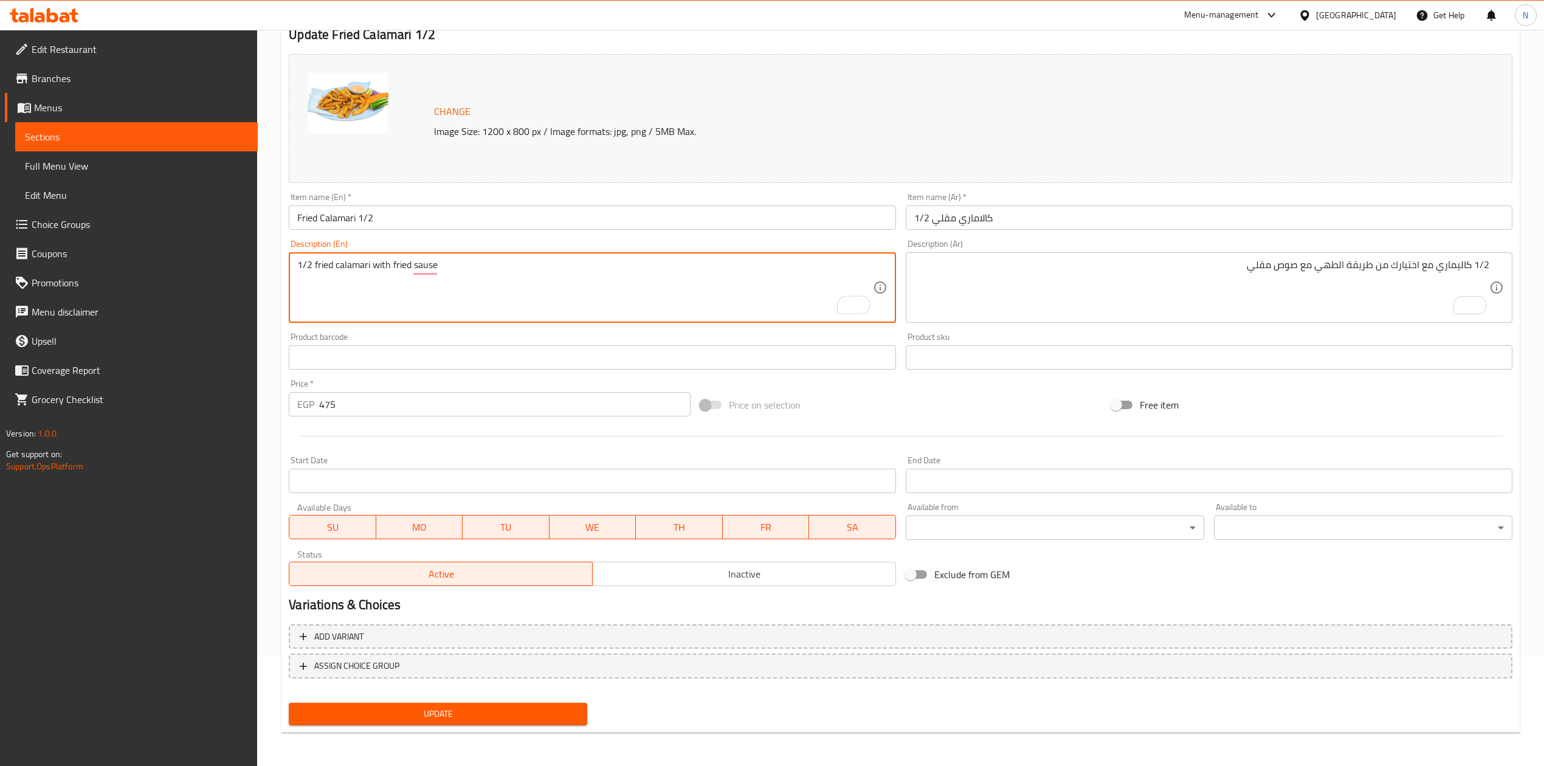
click at [326, 264] on textarea "1/2 fried calamari with fried sause" at bounding box center [584, 288] width 575 height 58
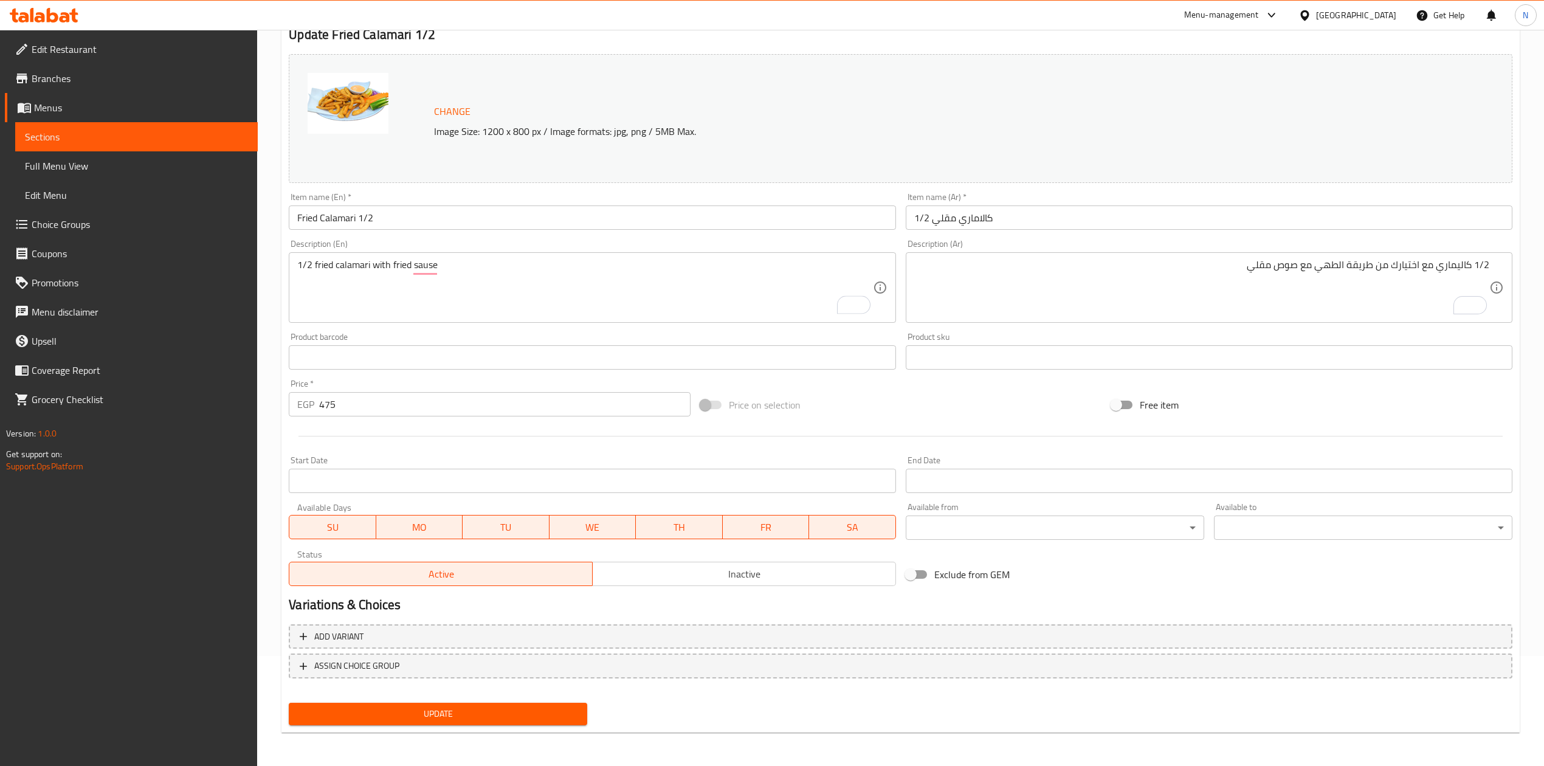
click at [324, 264] on textarea "1/2 fried calamari with fried sause" at bounding box center [584, 288] width 575 height 58
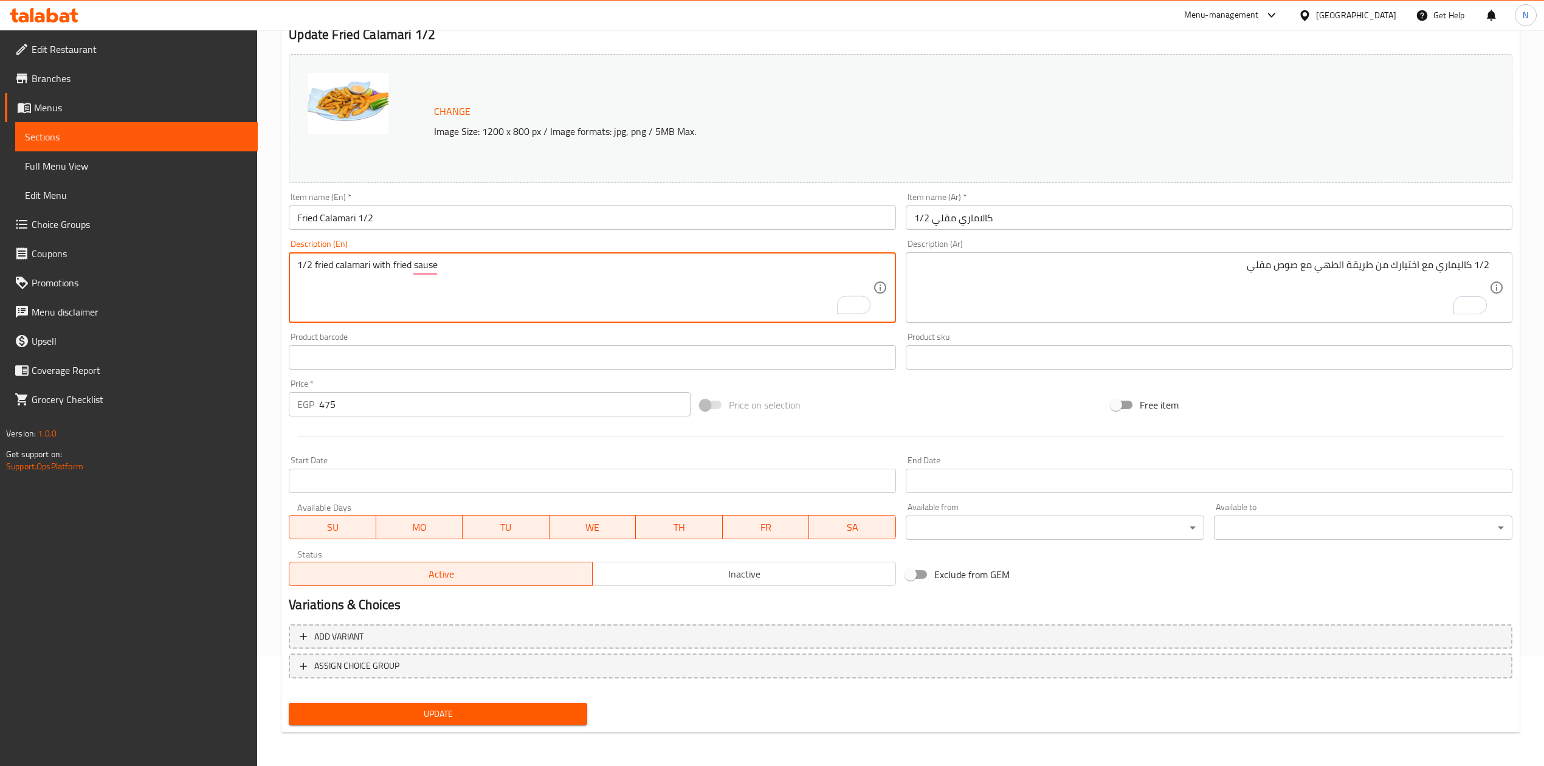
click at [324, 264] on textarea "1/2 fried calamari with fried sause" at bounding box center [584, 288] width 575 height 58
paste textarea "With your choice of cooking method"
click at [349, 272] on textarea "1/2 calamari with fried sause" at bounding box center [584, 288] width 575 height 58
paste textarea "With your choice of cooking method"
click at [365, 264] on textarea "1/2 calamari With your choice of cooking method with fried sause" at bounding box center [584, 288] width 575 height 58
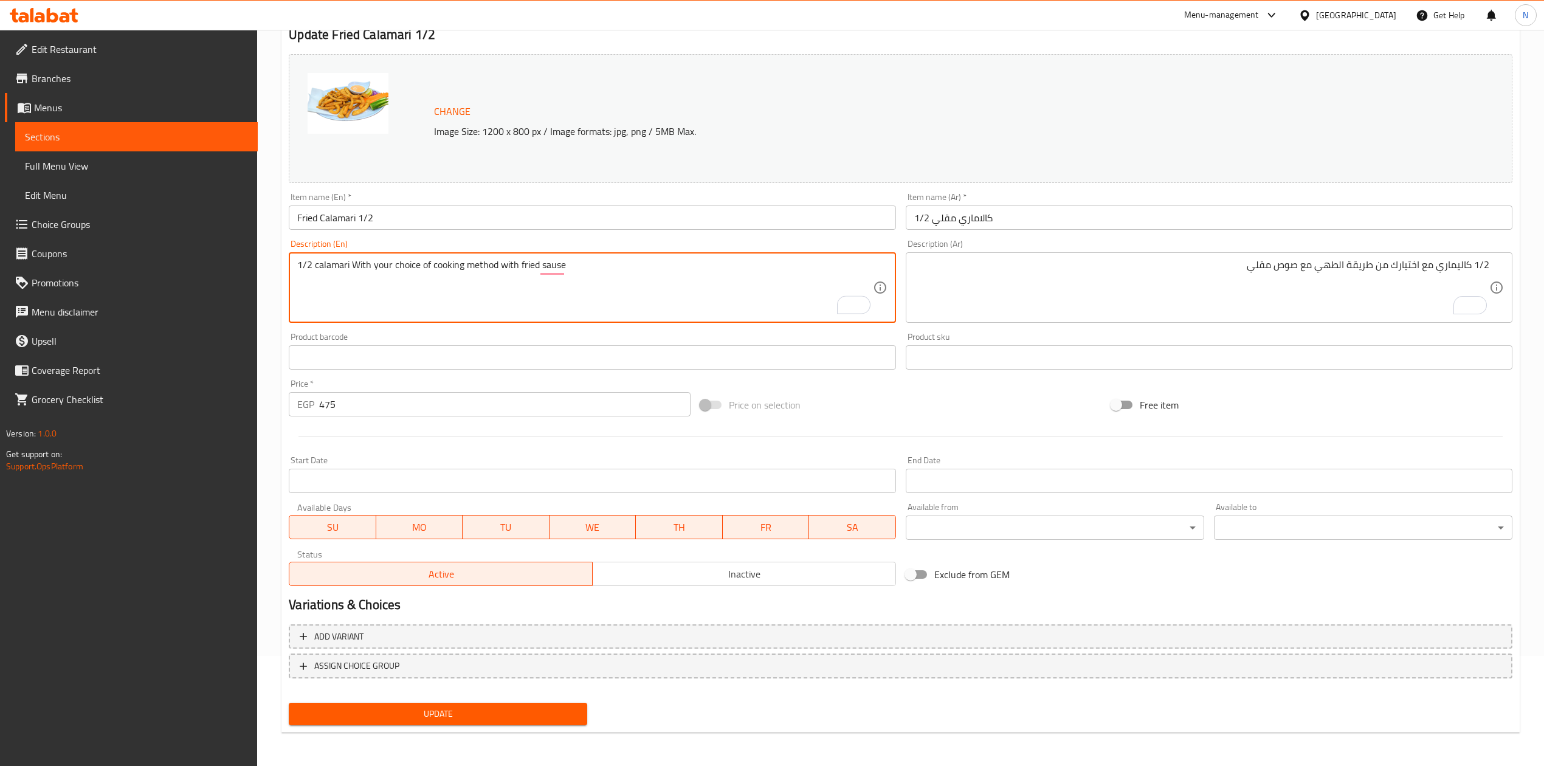
click at [365, 264] on textarea "1/2 calamari With your choice of cooking method with fried sause" at bounding box center [584, 288] width 575 height 58
click at [334, 264] on textarea "1/2 calamari with your choice of cooking method with fried sause" at bounding box center [584, 288] width 575 height 58
click at [384, 290] on textarea "1/2 Calamari with your choice of cooking method with fried sause" at bounding box center [584, 288] width 575 height 58
click at [603, 259] on textarea "1/2 Calamari with your choice of cooking method with fried sause" at bounding box center [584, 288] width 575 height 58
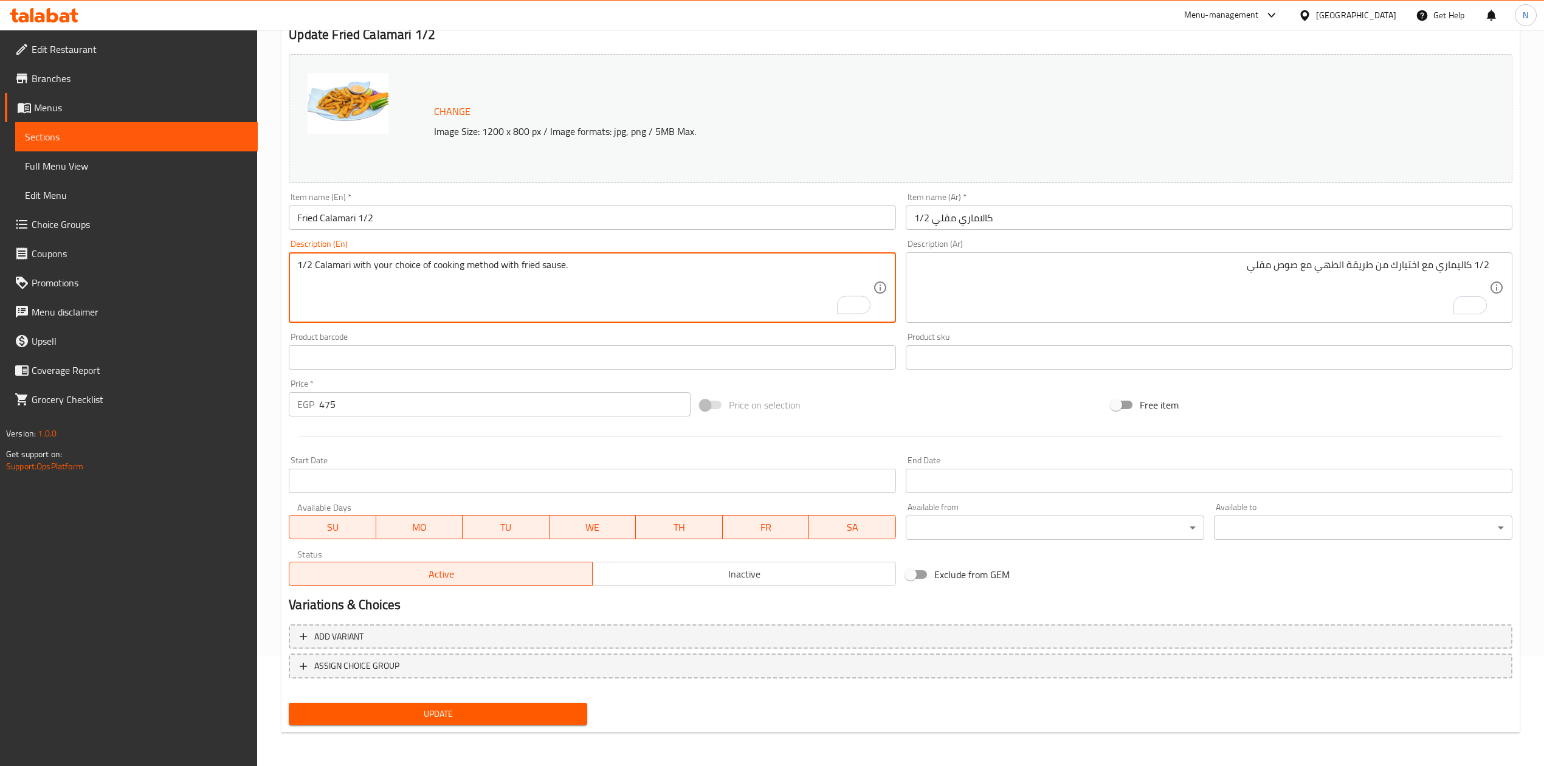
type textarea "1/2 Calamari with your choice of cooking method with fried sause."
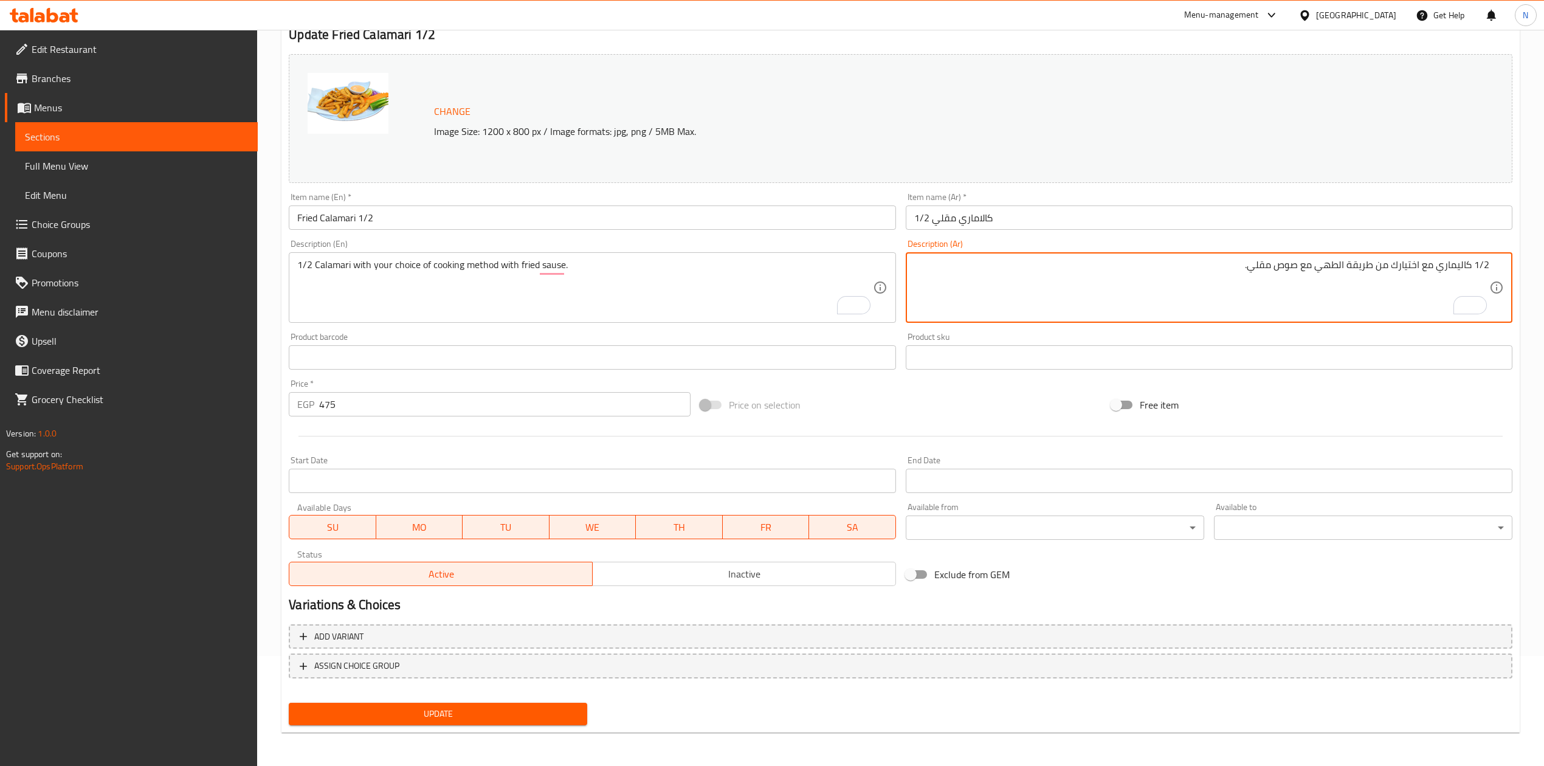
type textarea "1/2 كاليماري مع اختيارك من طريقة الطهي مع صوص مقلي."
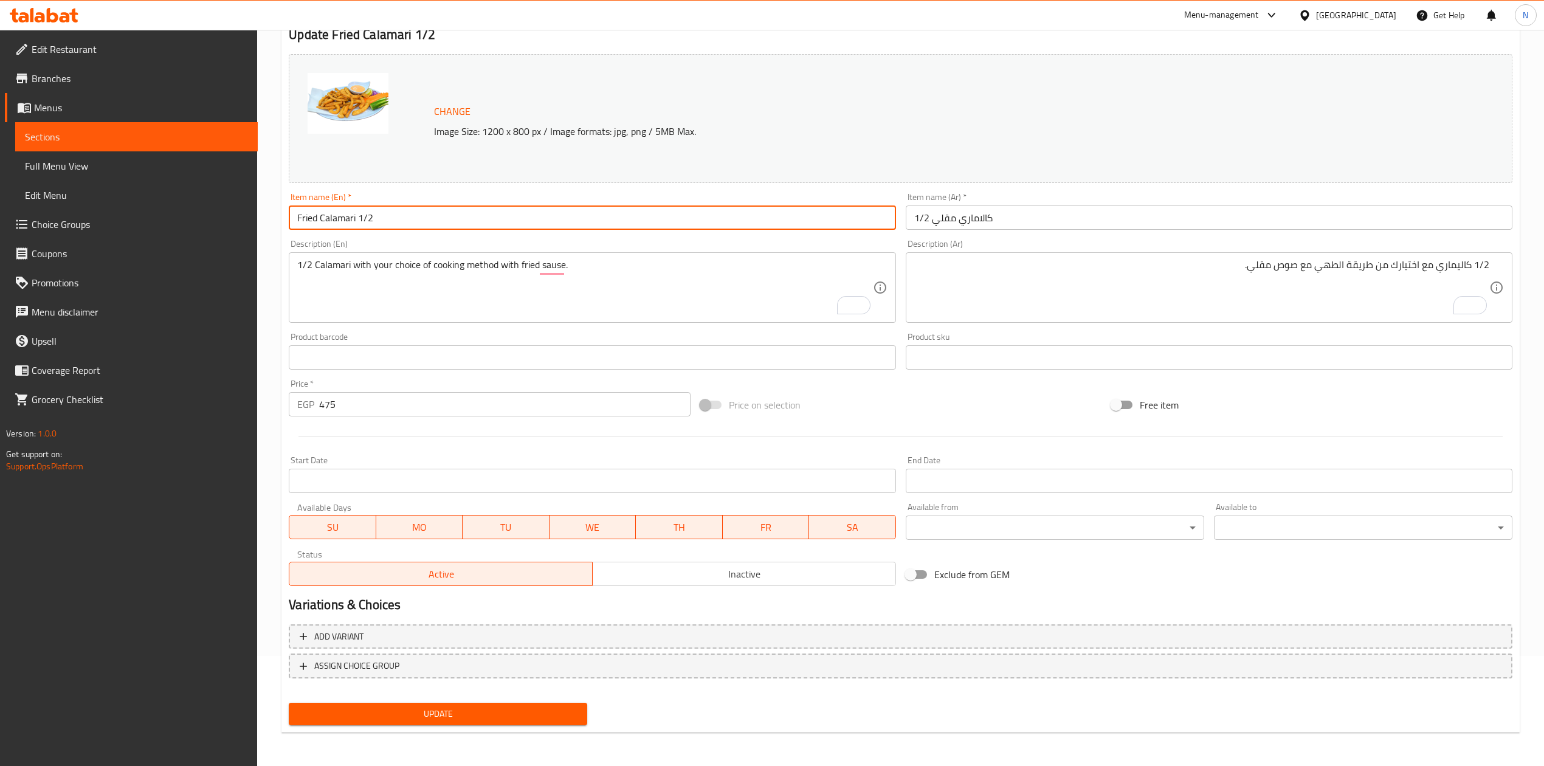
click at [309, 215] on input "Fried Calamari 1/2" at bounding box center [592, 217] width 607 height 24
type input "Calamari 1/2"
click at [940, 224] on input "1/2 كالاماري مقلي" at bounding box center [1209, 217] width 607 height 24
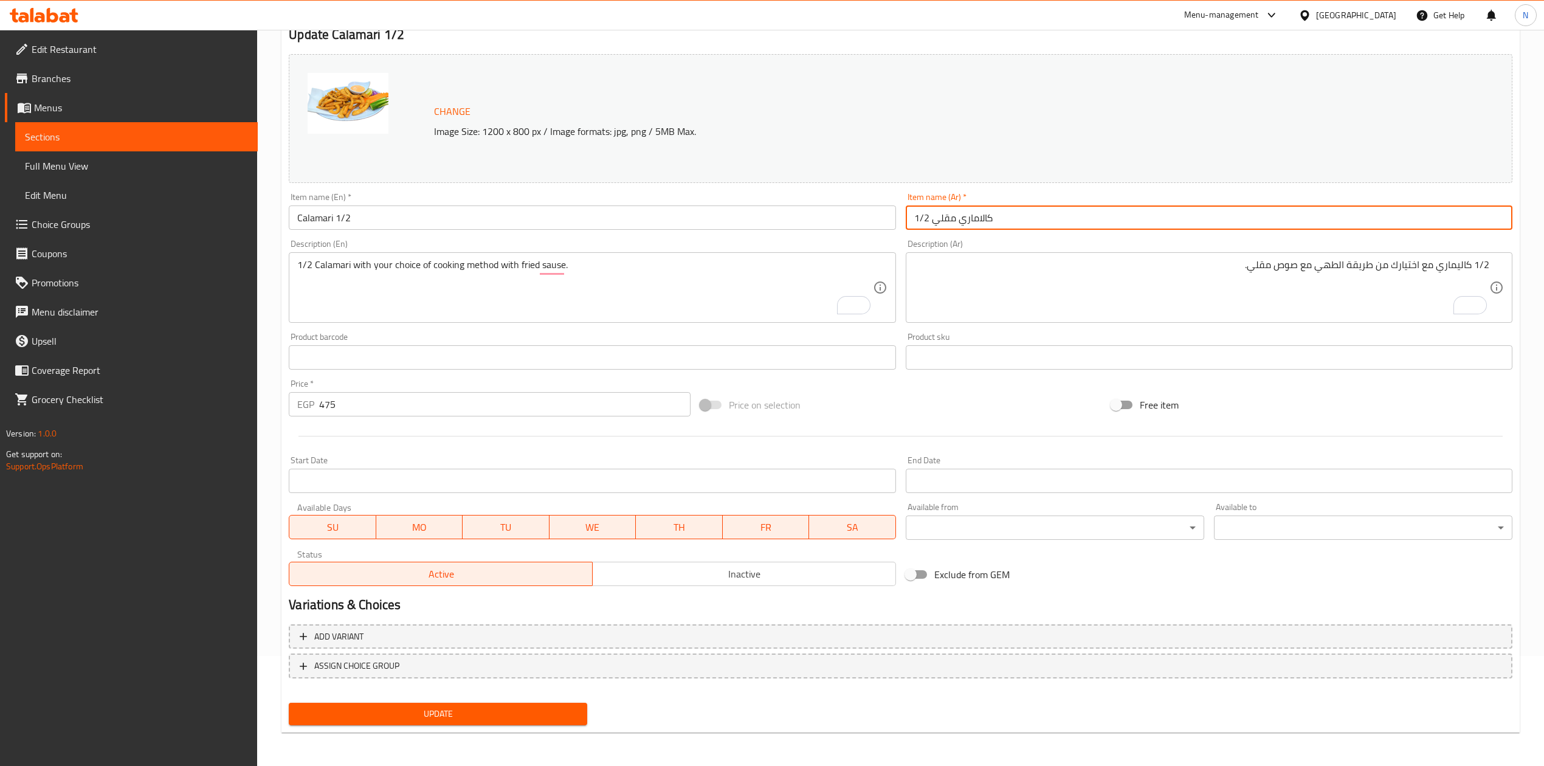
click at [940, 224] on input "1/2 كالاماري مقلي" at bounding box center [1209, 217] width 607 height 24
type input "1/2 كالاماري"
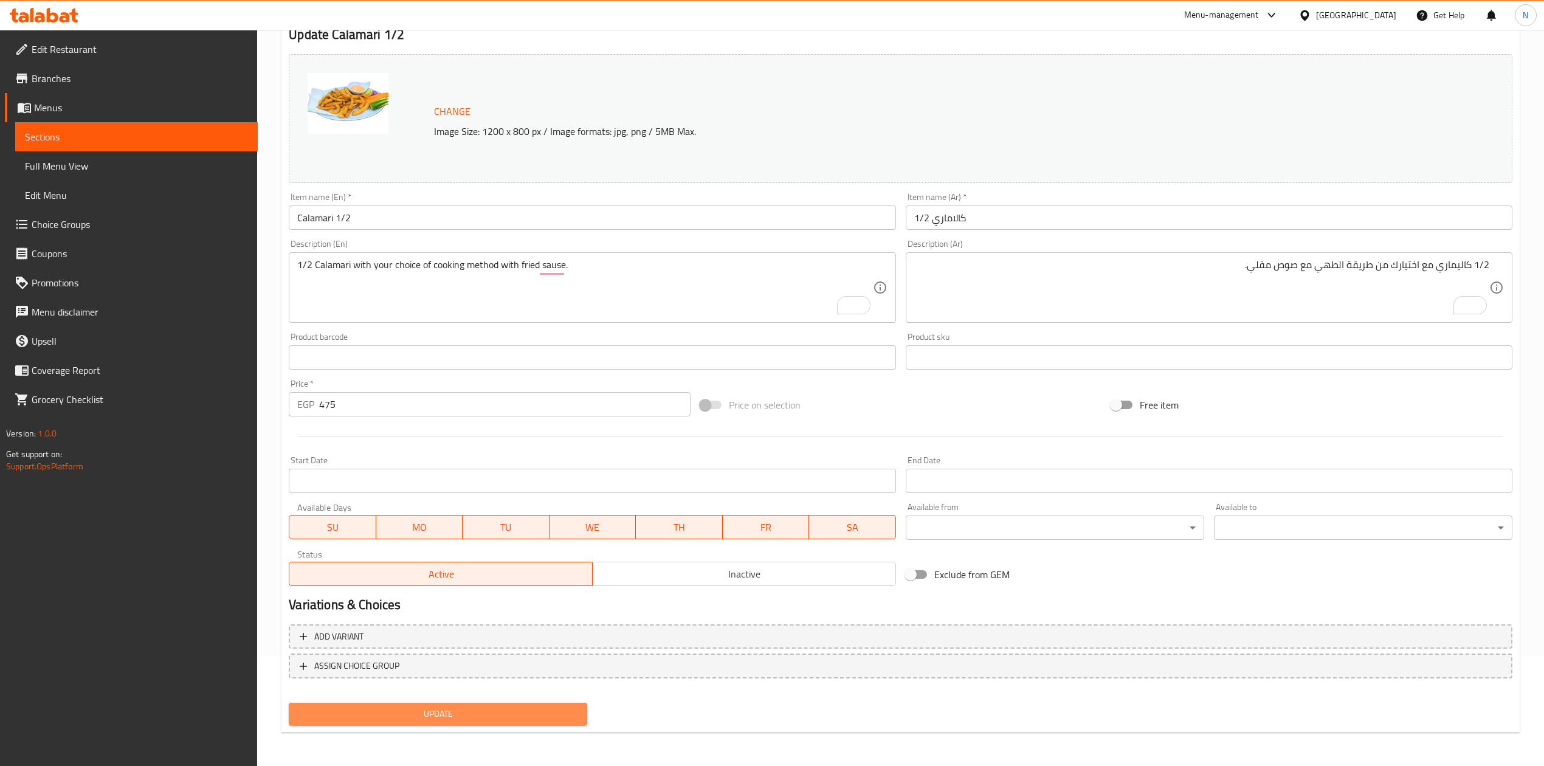
click at [555, 703] on button "Update" at bounding box center [438, 714] width 298 height 22
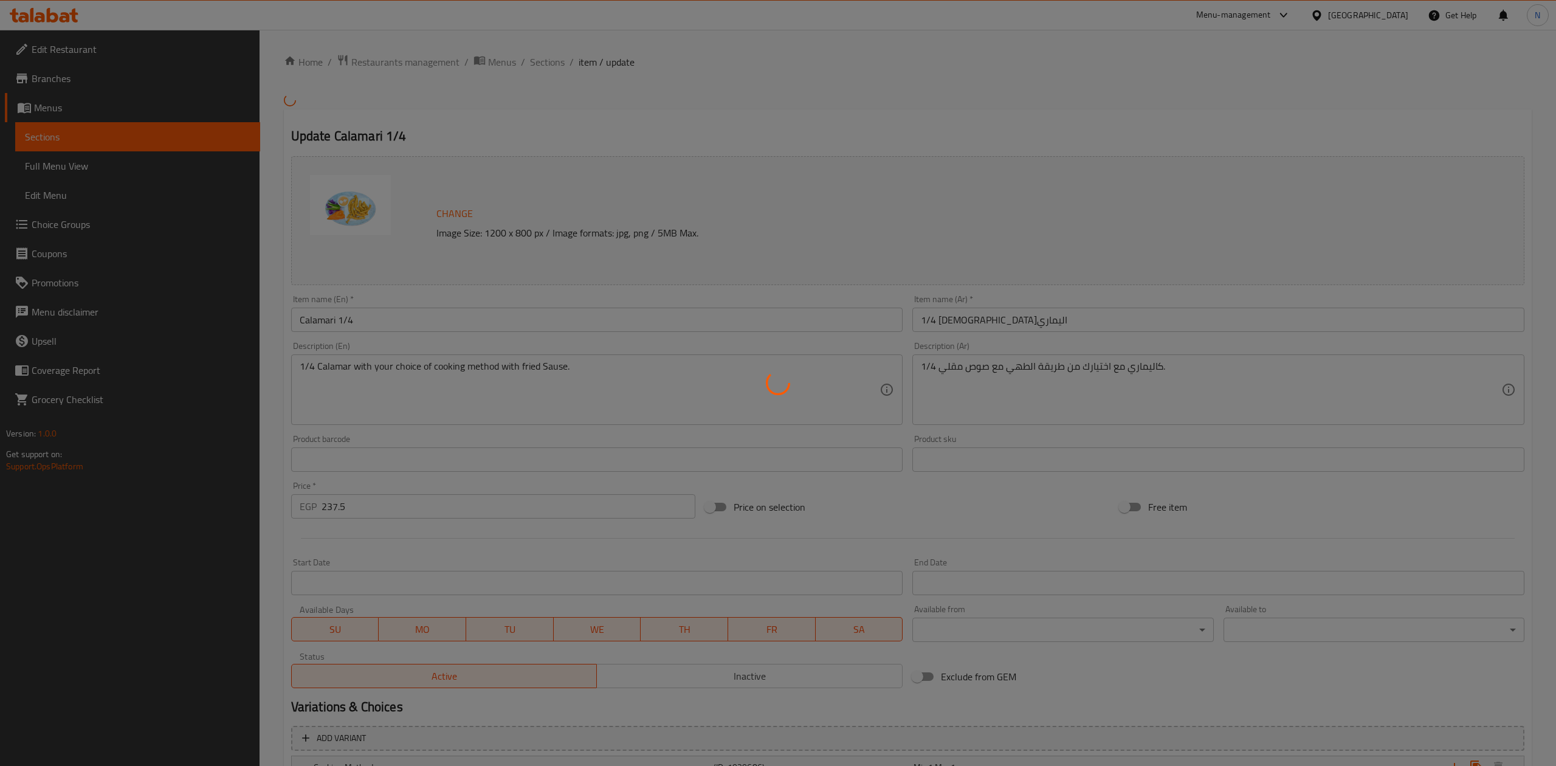
click at [127, 72] on div at bounding box center [778, 383] width 1556 height 766
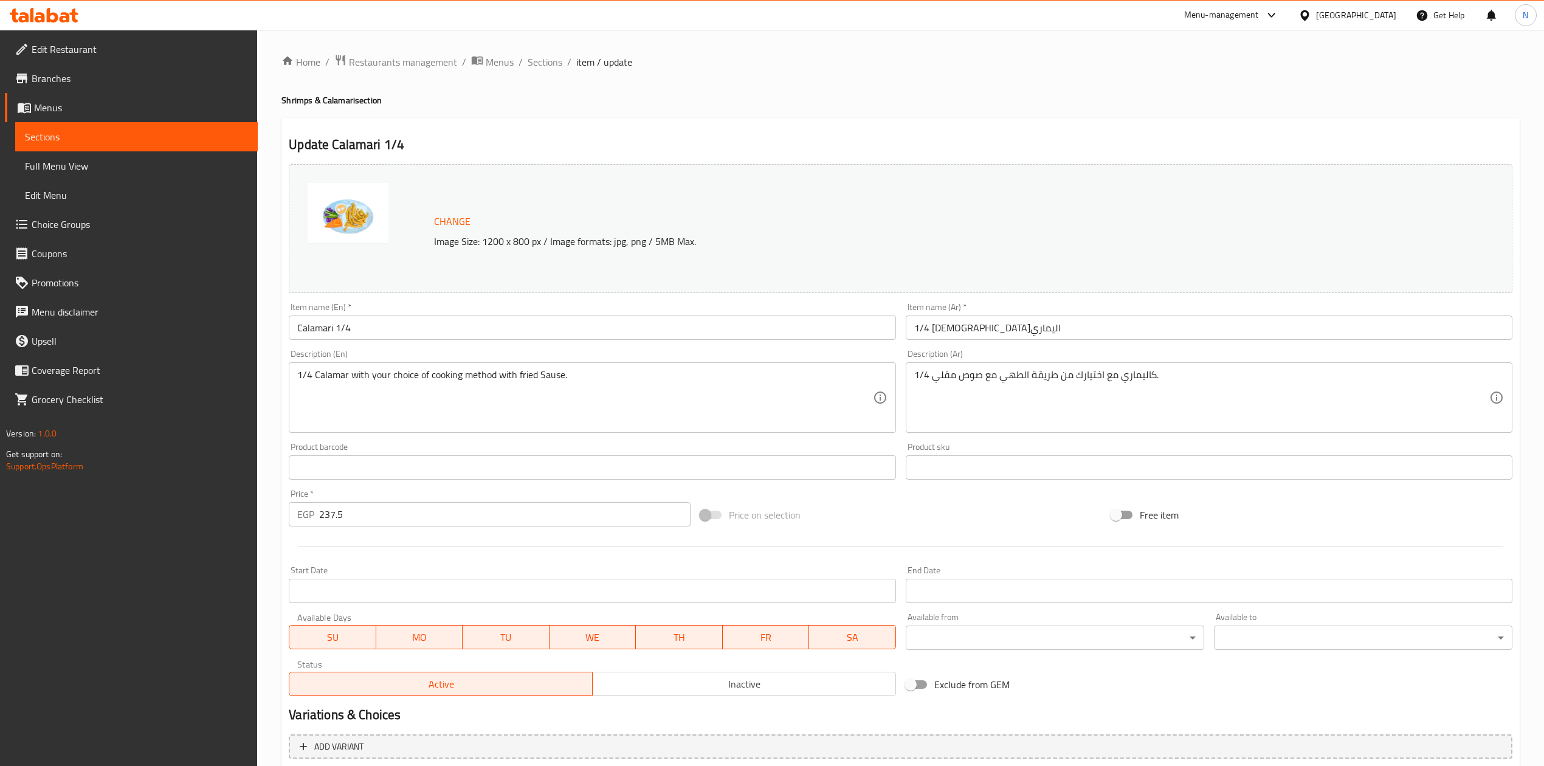
click at [127, 88] on link "Branches" at bounding box center [131, 78] width 253 height 29
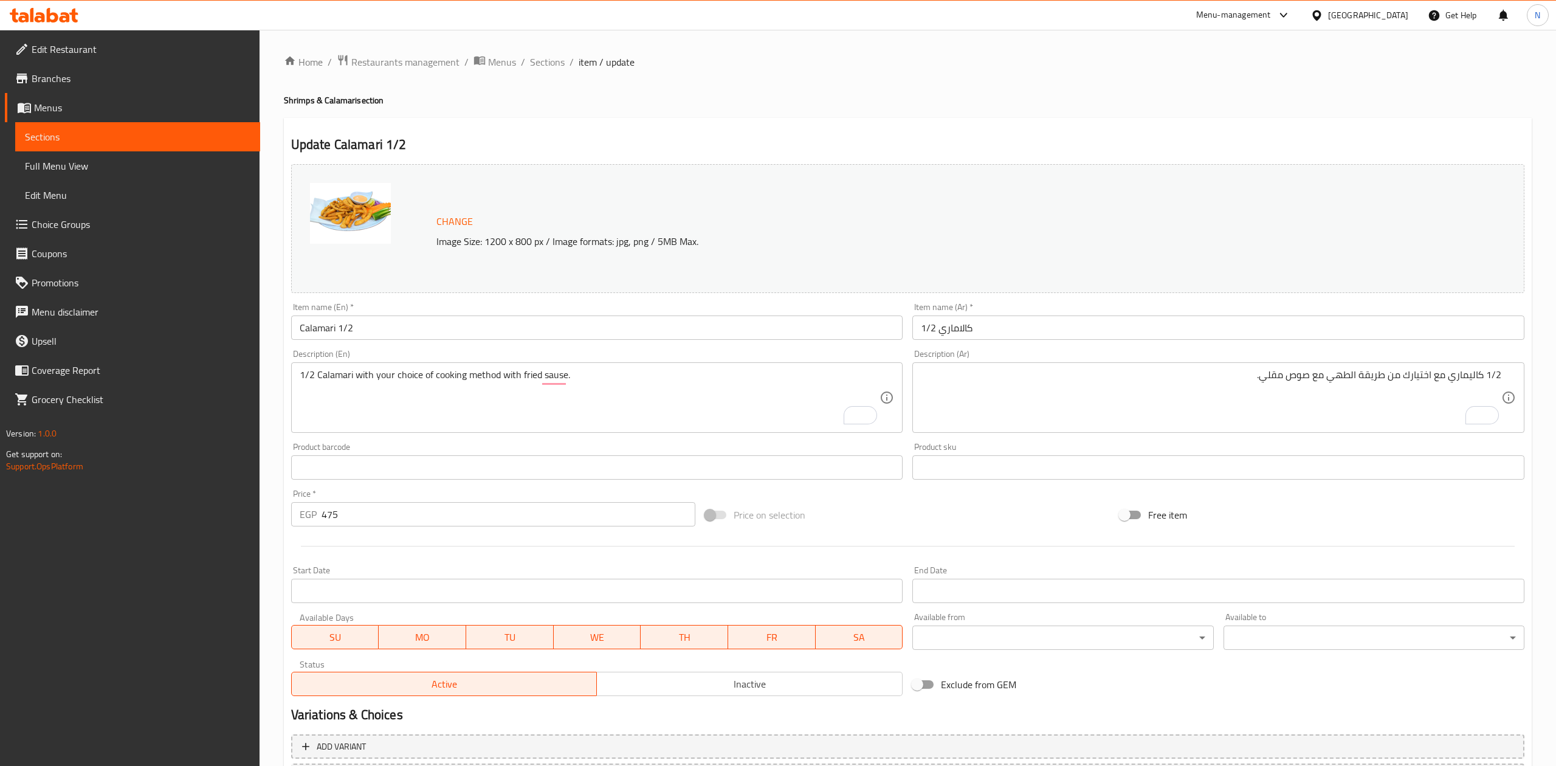
scroll to position [110, 0]
